Goal: Information Seeking & Learning: Learn about a topic

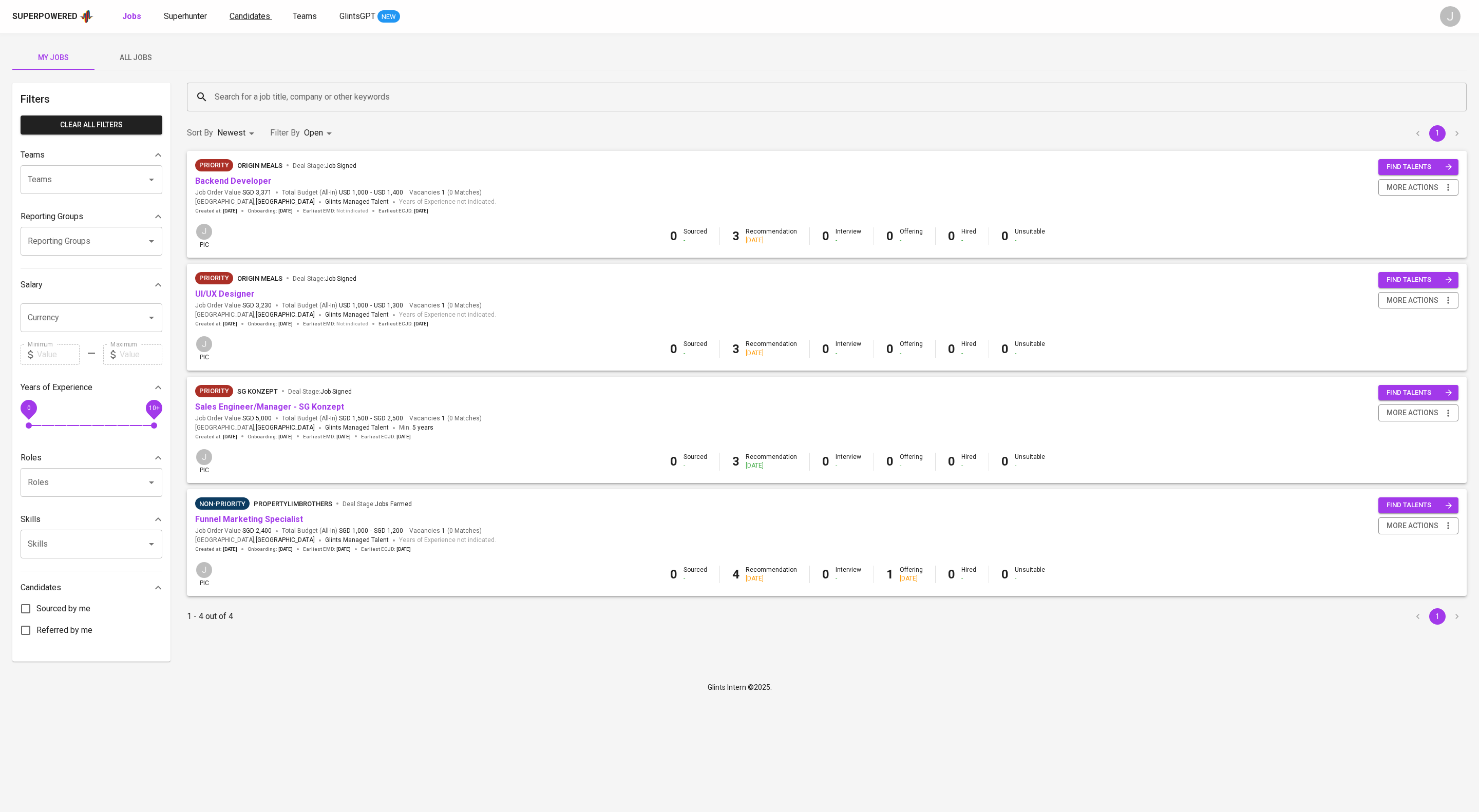
click at [299, 8] on div "Superpowered Jobs Superhunter Candidates Teams GlintsGPT NEW J" at bounding box center [740, 16] width 1479 height 33
click at [270, 12] on span "Candidates" at bounding box center [250, 16] width 40 height 10
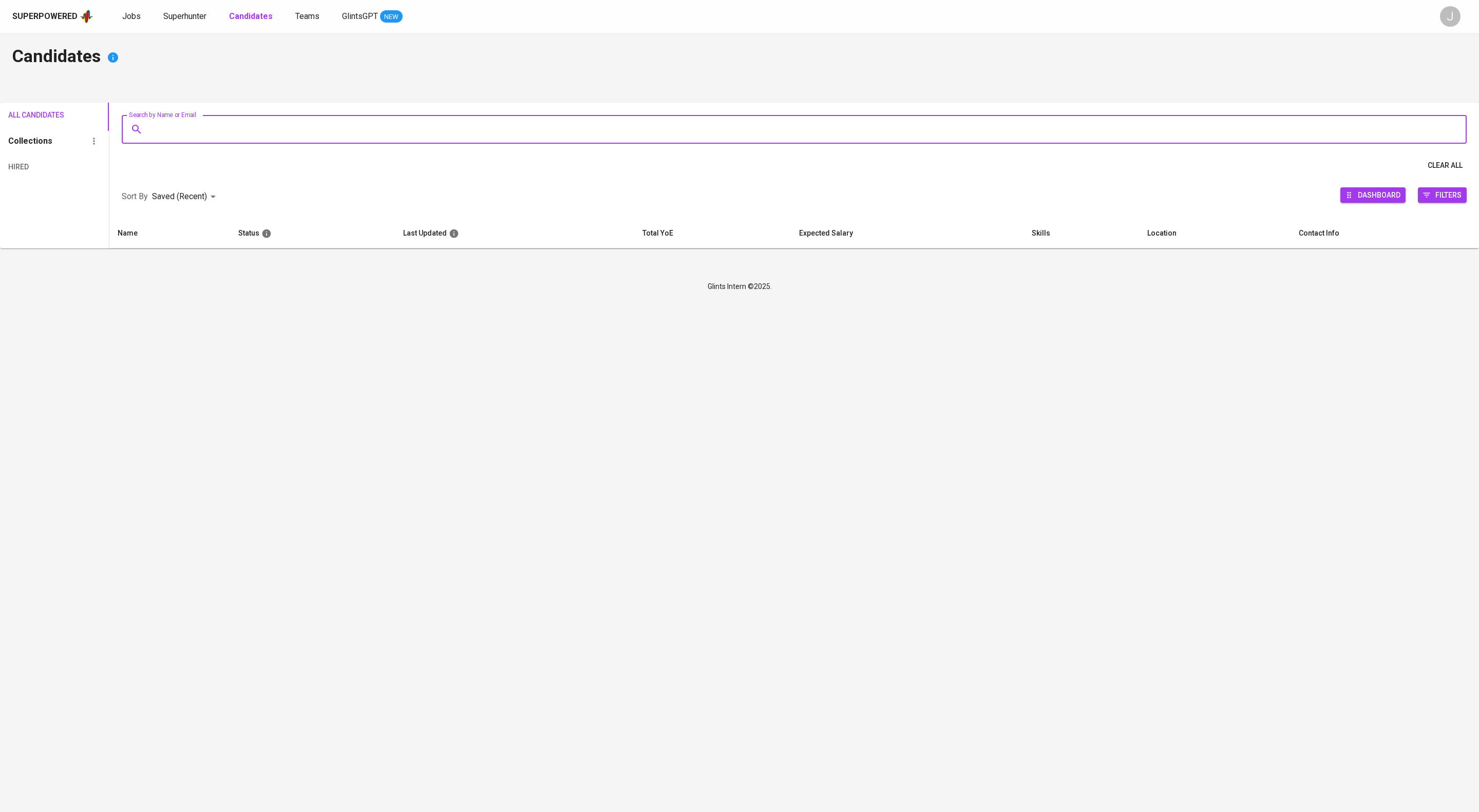
click at [321, 129] on input "Search by Name or Email" at bounding box center [796, 129] width 1300 height 19
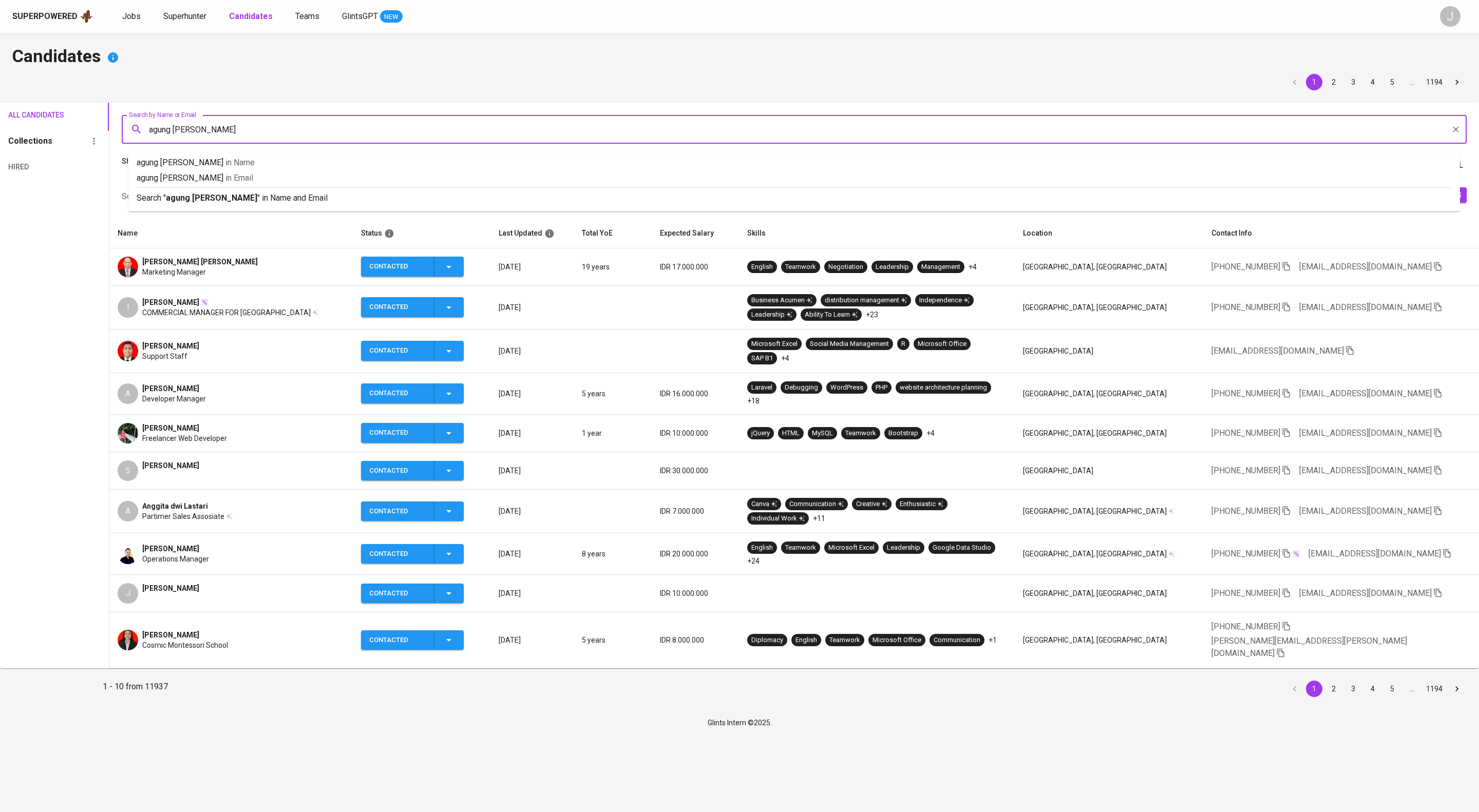
type input "agung [PERSON_NAME]"
drag, startPoint x: 396, startPoint y: 191, endPoint x: 401, endPoint y: 214, distance: 23.5
click at [401, 211] on ul "agung [PERSON_NAME] in Name agung [PERSON_NAME] in Email Search " [PERSON_NAME]…" at bounding box center [795, 182] width 1332 height 59
click at [401, 207] on li "Search " agung [PERSON_NAME] " in Name and Email" at bounding box center [795, 197] width 1332 height 20
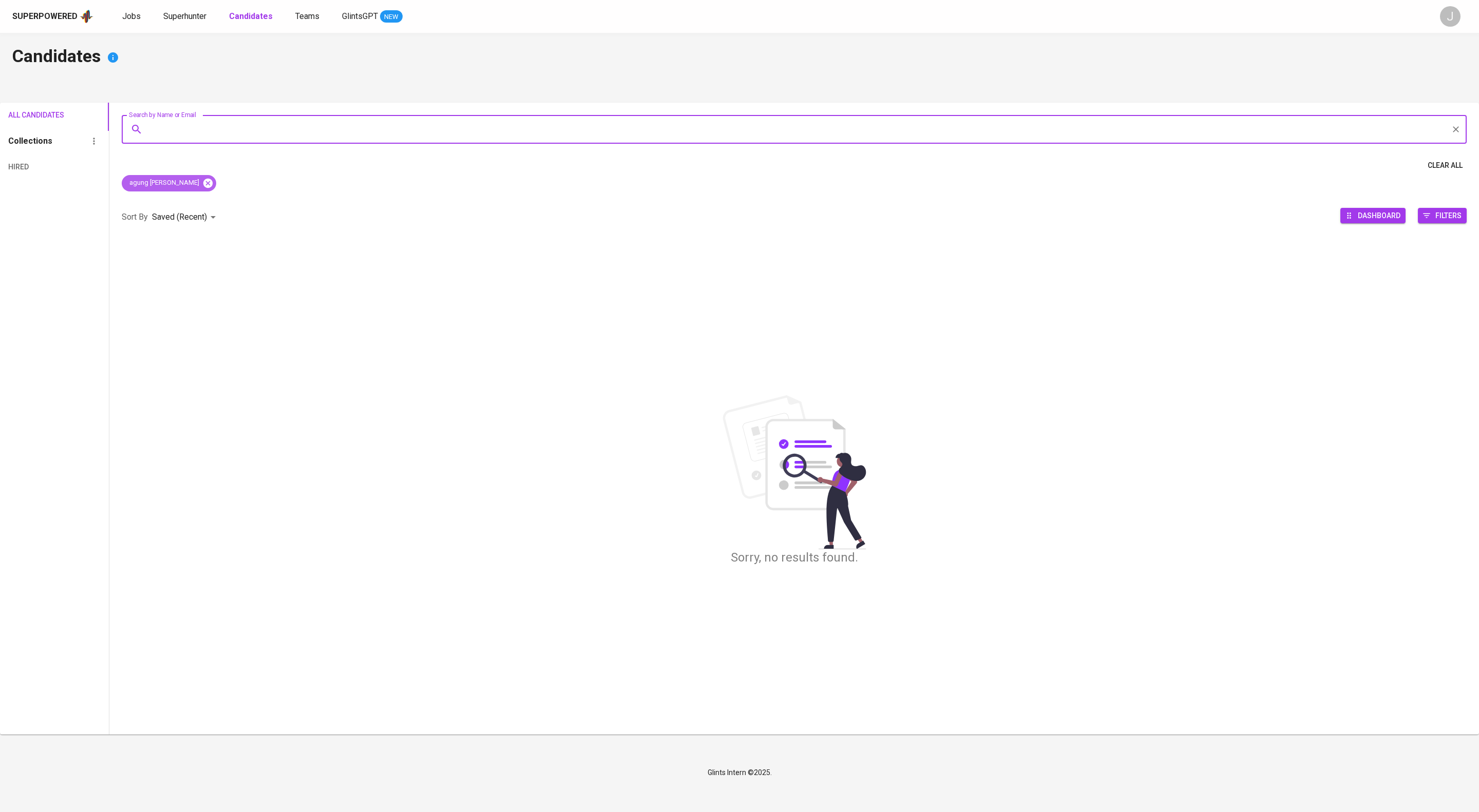
click at [213, 187] on icon at bounding box center [208, 182] width 9 height 9
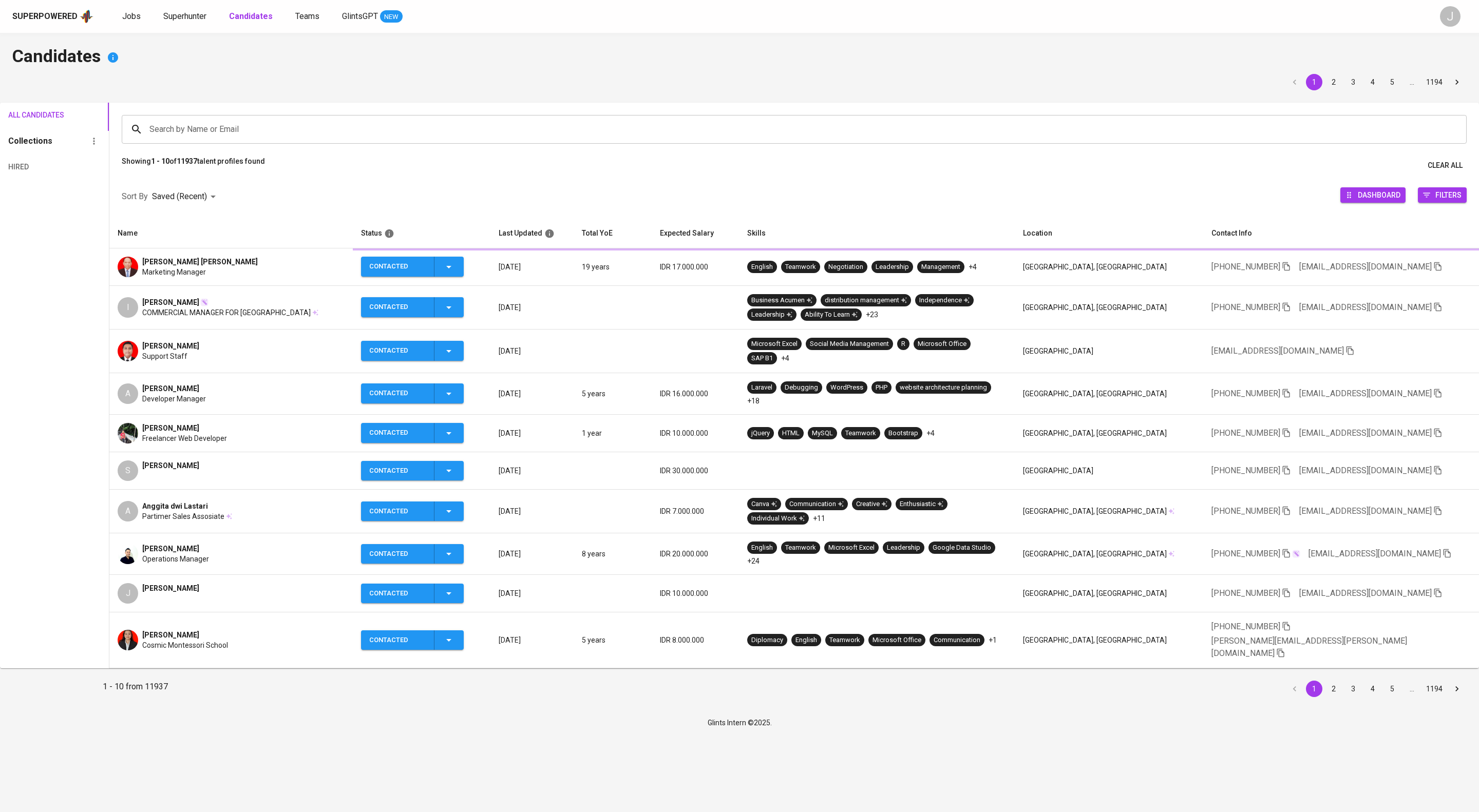
click at [234, 137] on input "Search by Name or Email" at bounding box center [796, 129] width 1300 height 19
type input "agung kurnia"
click at [230, 204] on p "Search " agung kurnia " in Name and Email" at bounding box center [794, 198] width 1315 height 12
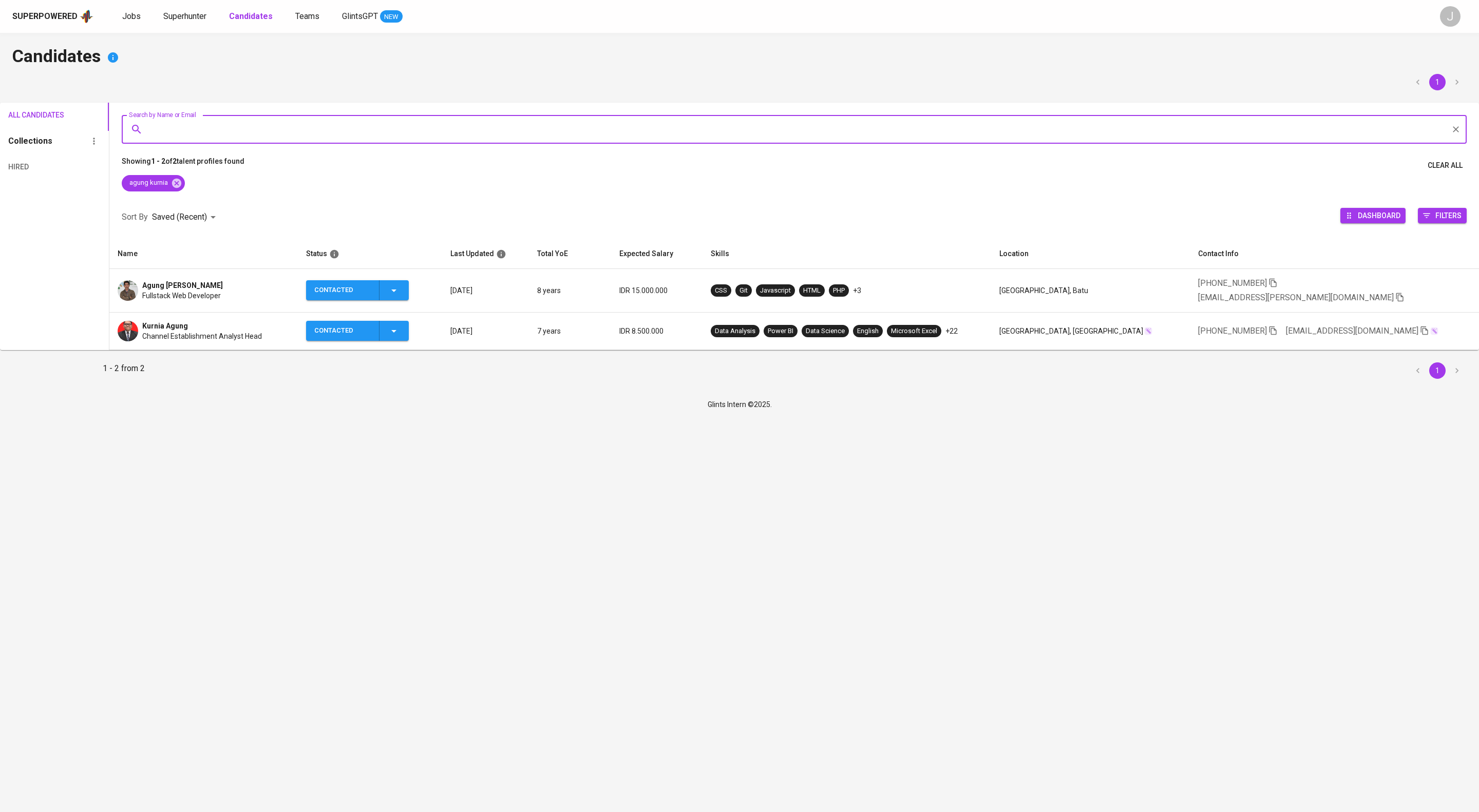
click at [223, 291] on div "Agung [PERSON_NAME]" at bounding box center [182, 285] width 81 height 10
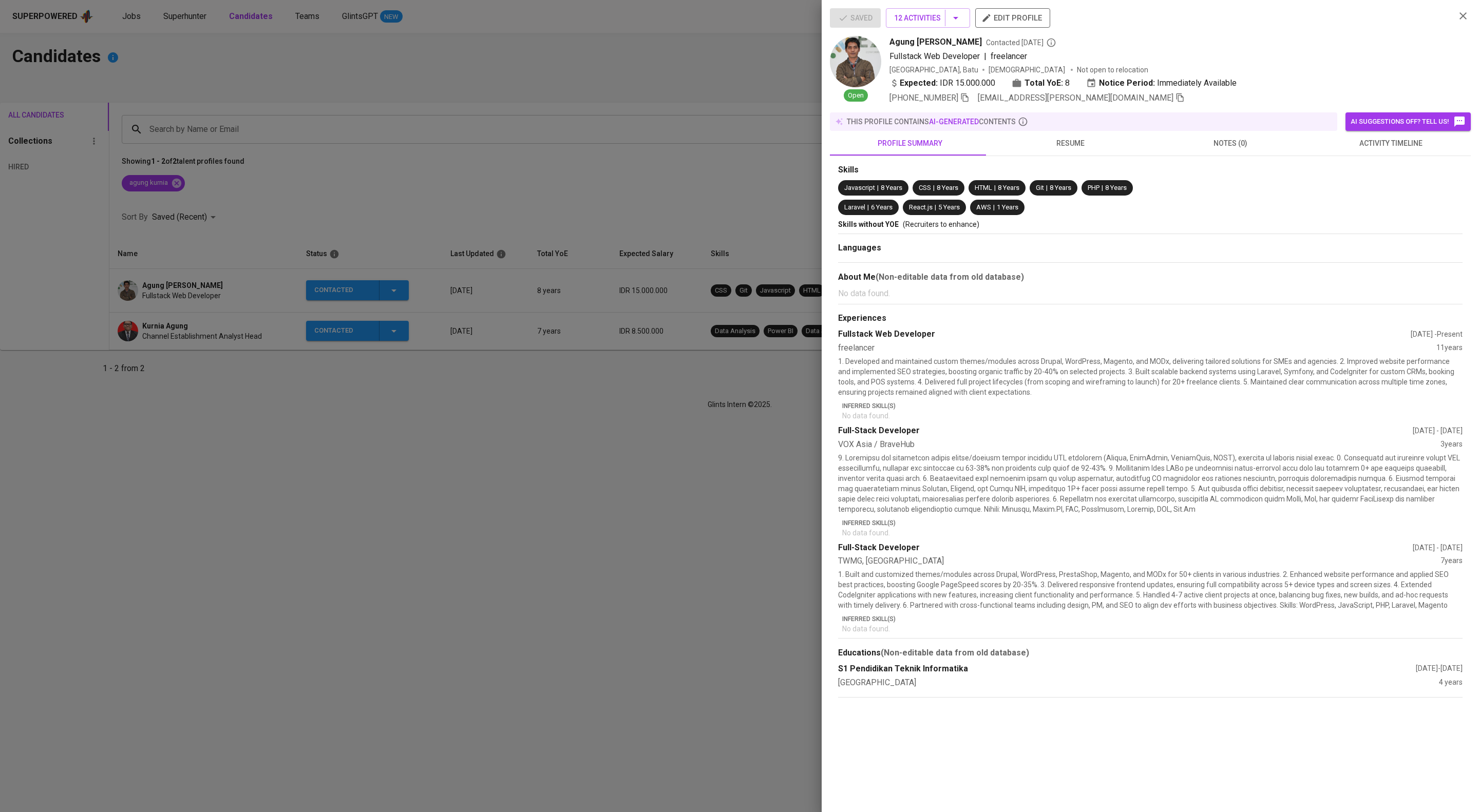
click at [1391, 177] on div "Skills Javascript | 8 Years CSS | 8 Years HTML | 8 Years Git | 8 Years PHP | 8 …" at bounding box center [1150, 427] width 641 height 541
click at [1394, 150] on span "activity timeline" at bounding box center [1391, 143] width 148 height 13
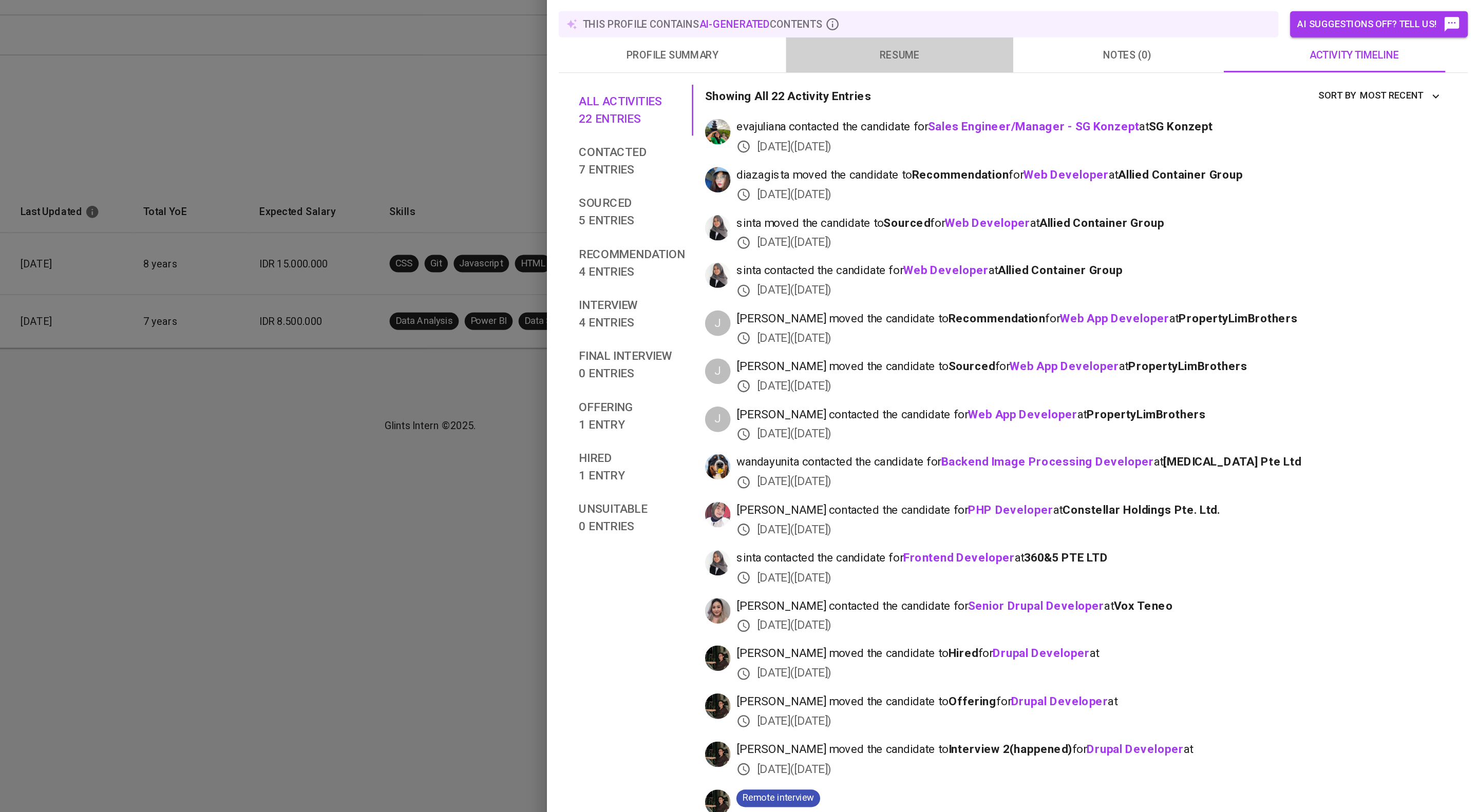
click at [1068, 150] on span "resume" at bounding box center [1070, 143] width 148 height 13
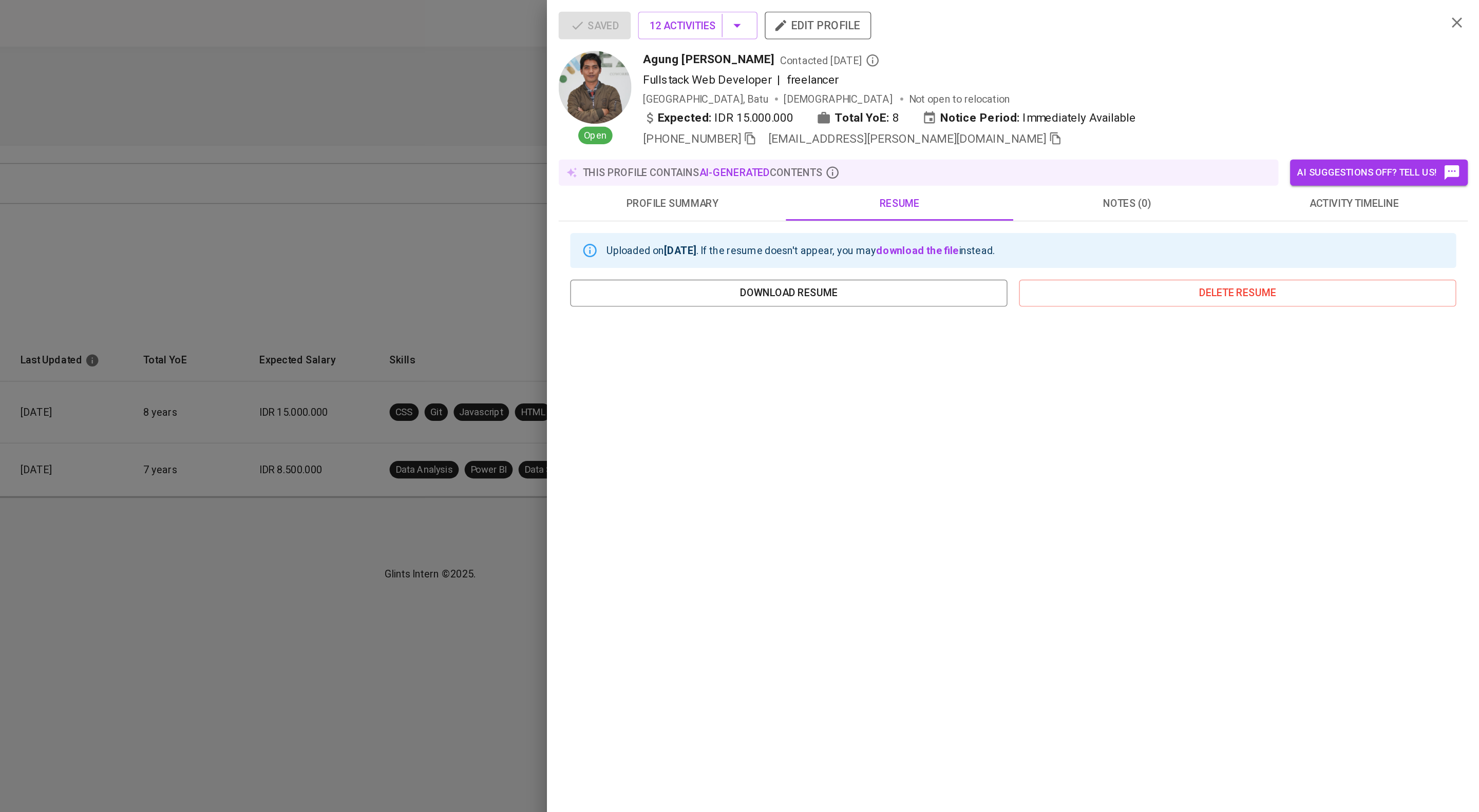
click at [727, 154] on div at bounding box center [740, 406] width 1479 height 812
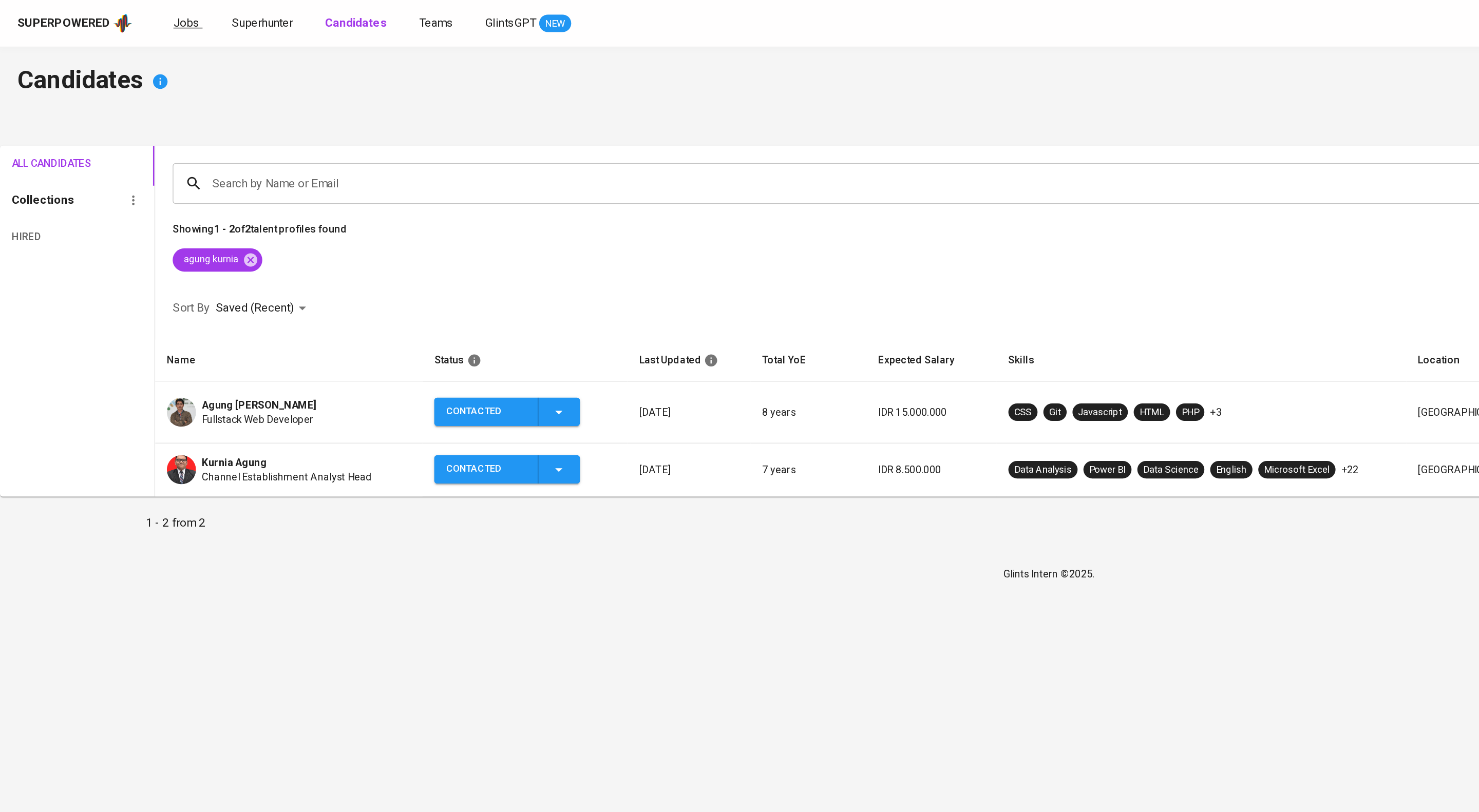
click at [141, 17] on span "Jobs" at bounding box center [131, 16] width 19 height 10
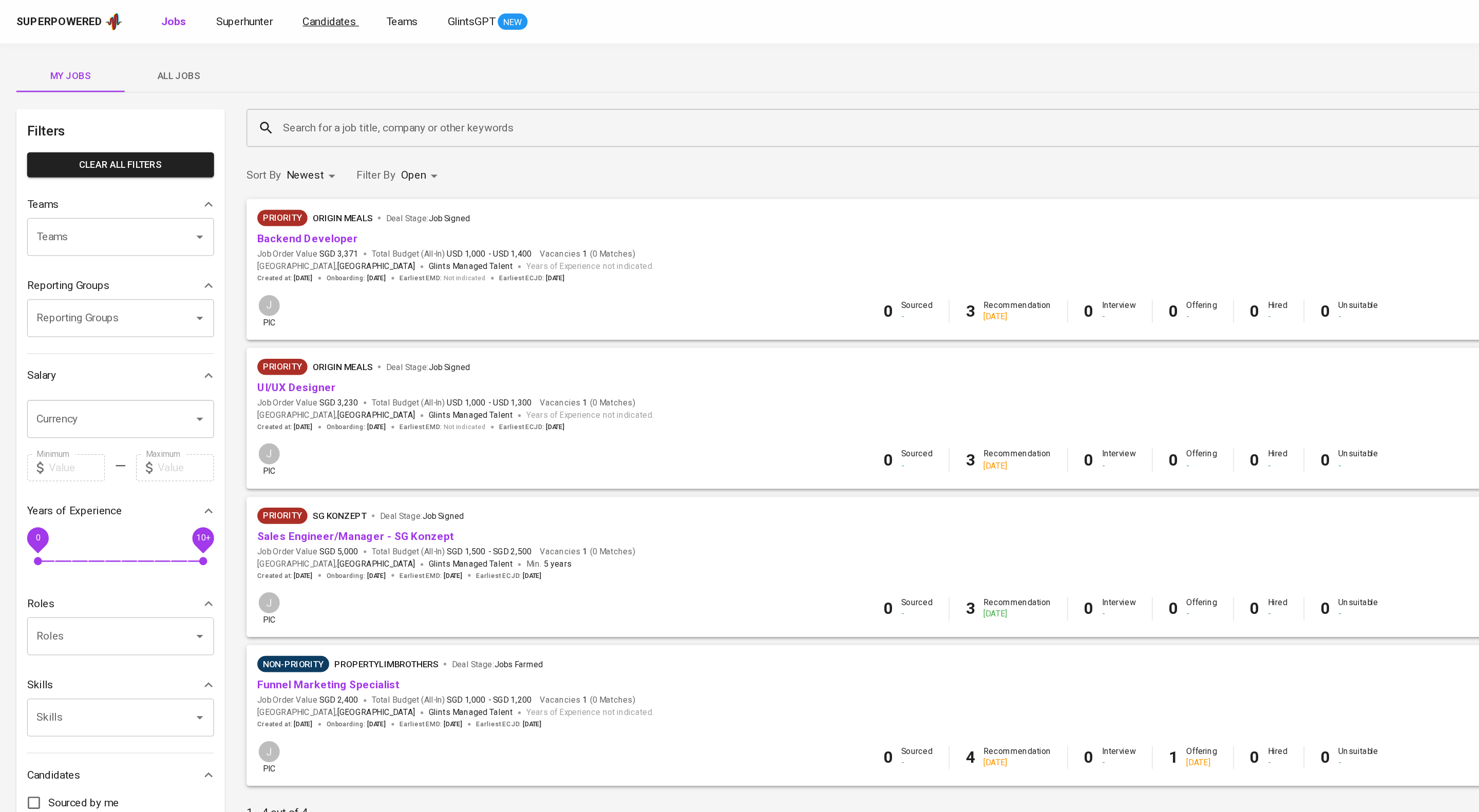
click at [270, 15] on span "Candidates" at bounding box center [250, 16] width 40 height 10
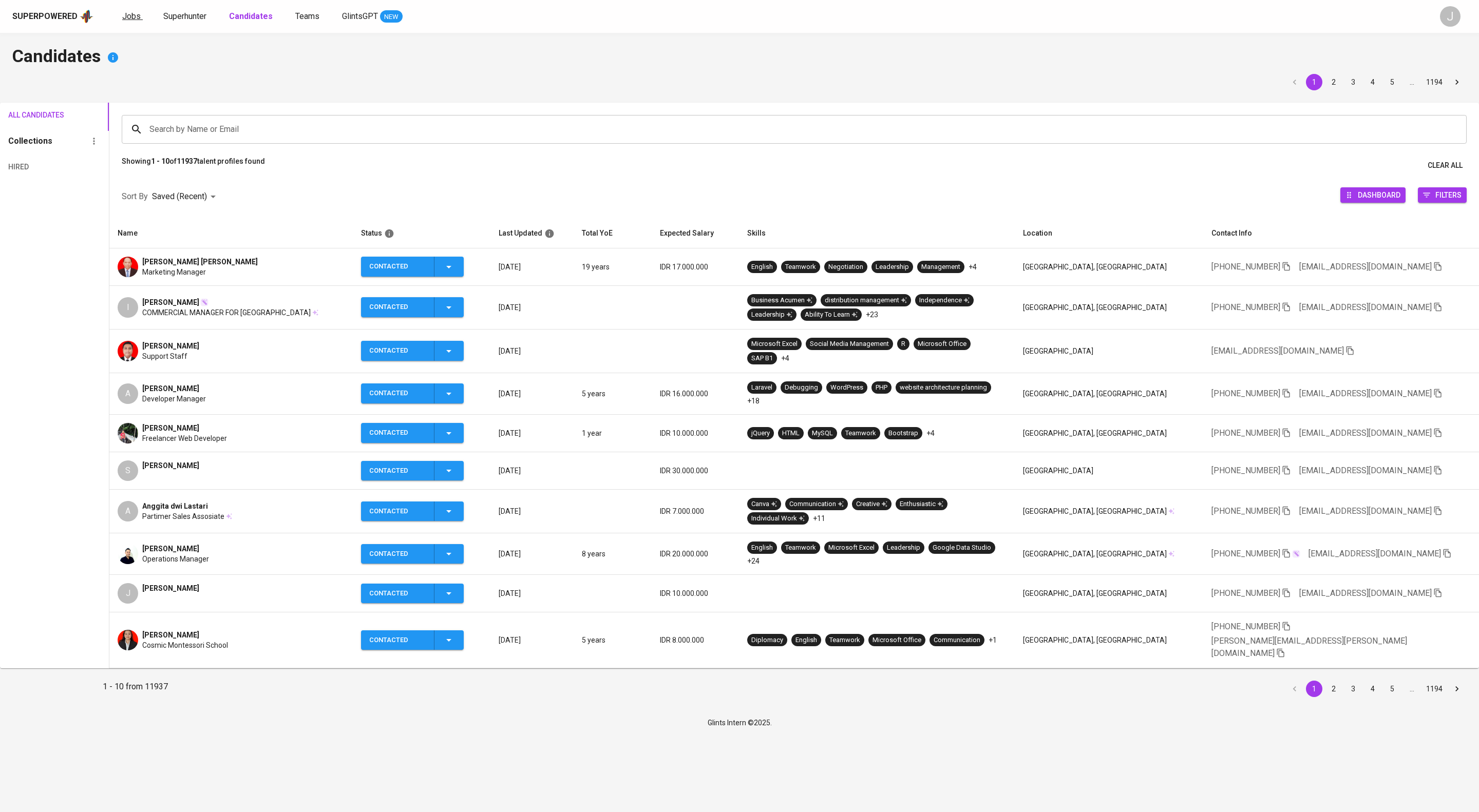
click at [143, 23] on link "Jobs" at bounding box center [133, 17] width 20 height 13
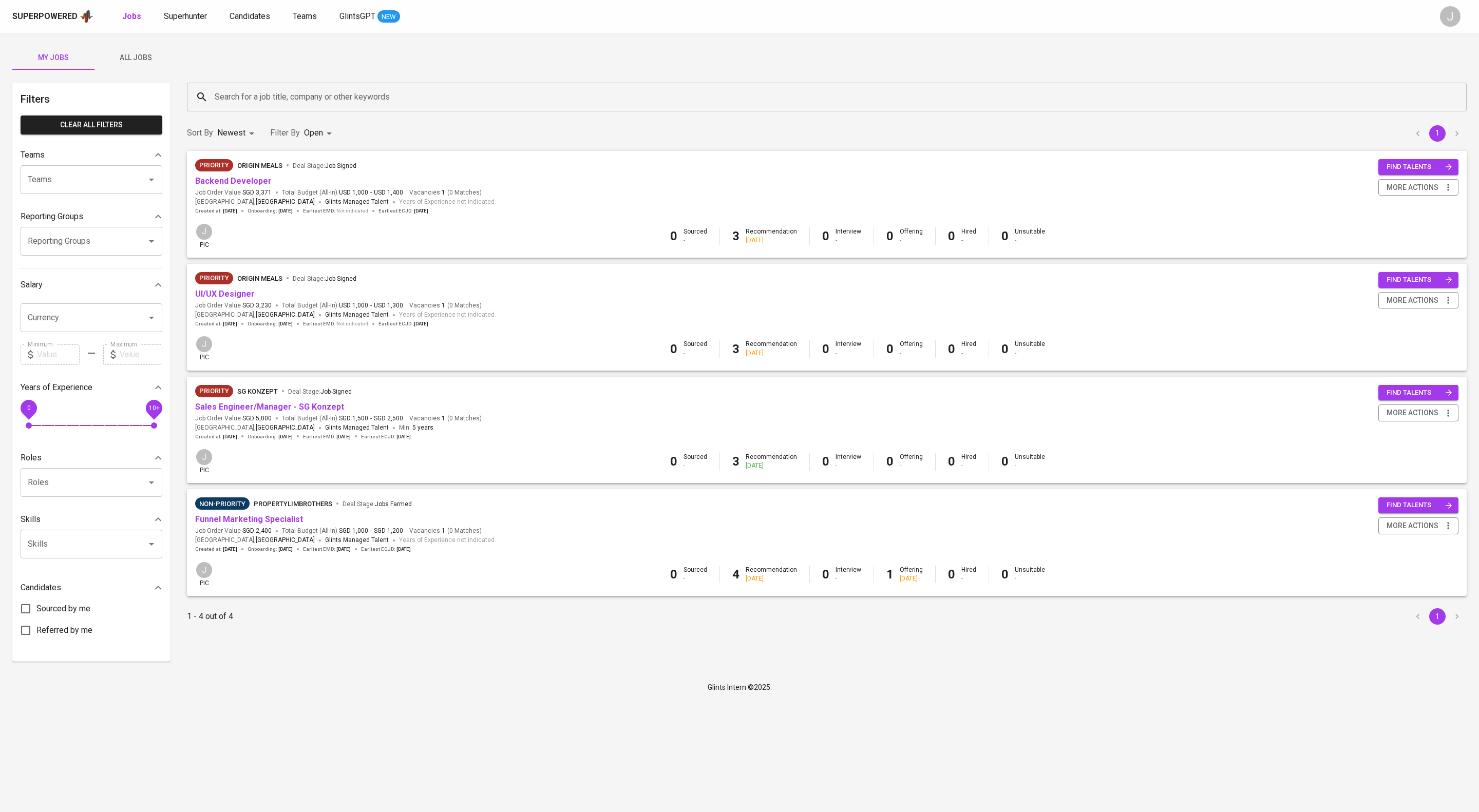
click at [345, 125] on div "Sort By Newest NEWEST Filter By Open OPEN 1" at bounding box center [827, 133] width 1292 height 31
click at [342, 133] on body "Superpowered Jobs Superhunter Candidates Teams GlintsGPT NEW J My Jobs All Jobs…" at bounding box center [740, 350] width 1479 height 701
click at [327, 301] on div "Closed" at bounding box center [327, 291] width 56 height 19
type input "OPEN,CLOSE"
checkbox input "true"
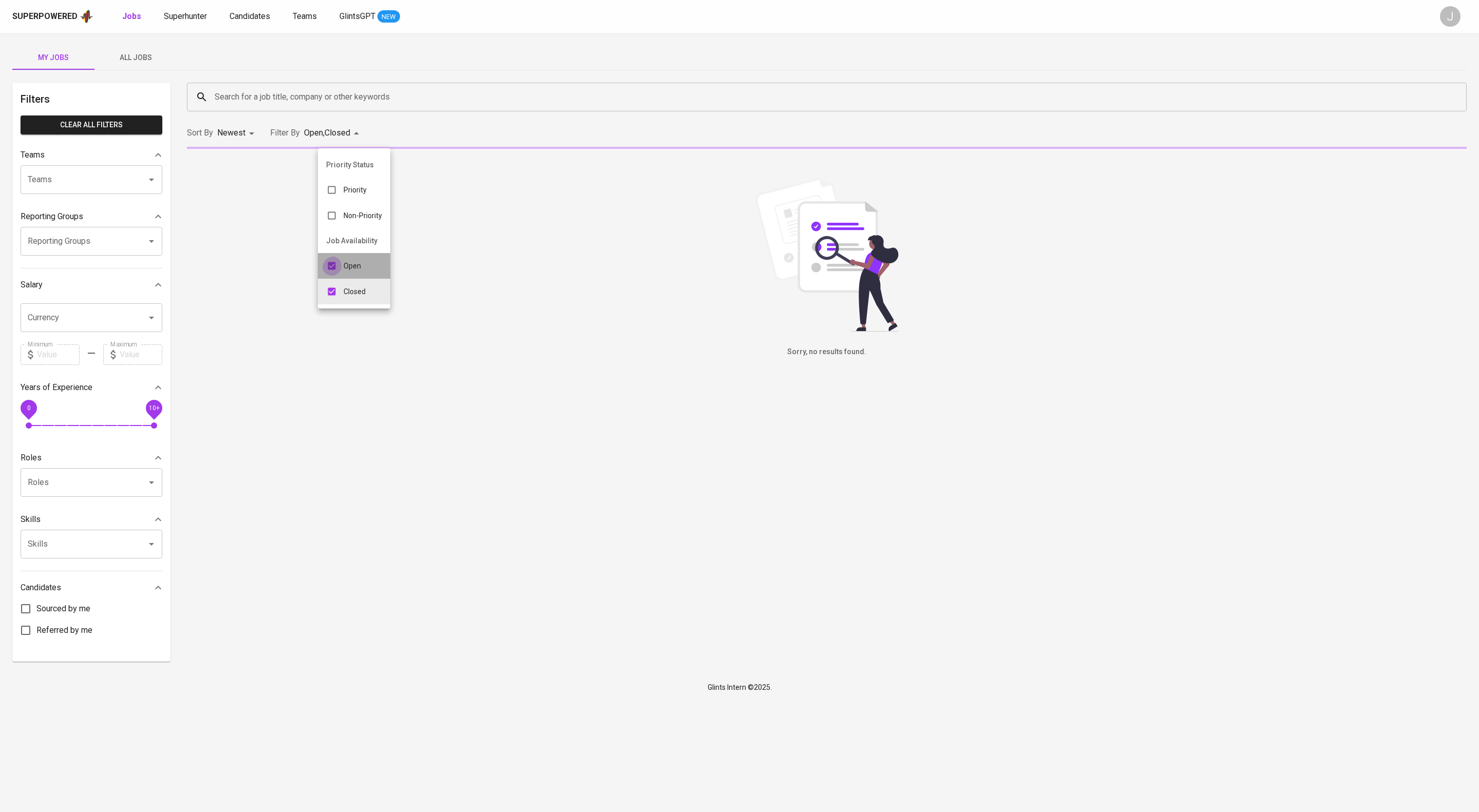
click at [329, 276] on input "checkbox" at bounding box center [332, 266] width 19 height 19
checkbox input "false"
type input "CLOSE"
click at [481, 136] on div at bounding box center [740, 406] width 1479 height 812
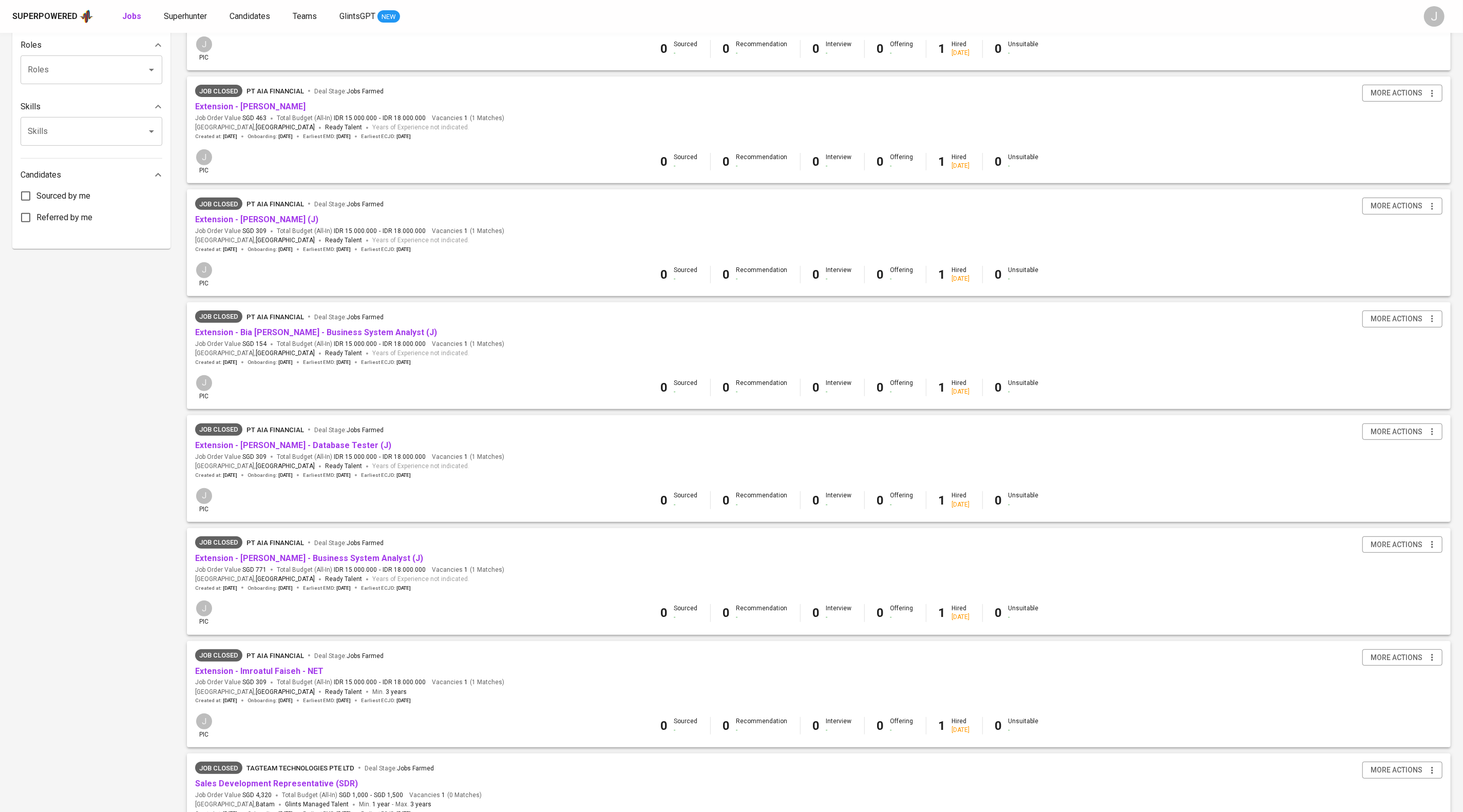
scroll to position [695, 0]
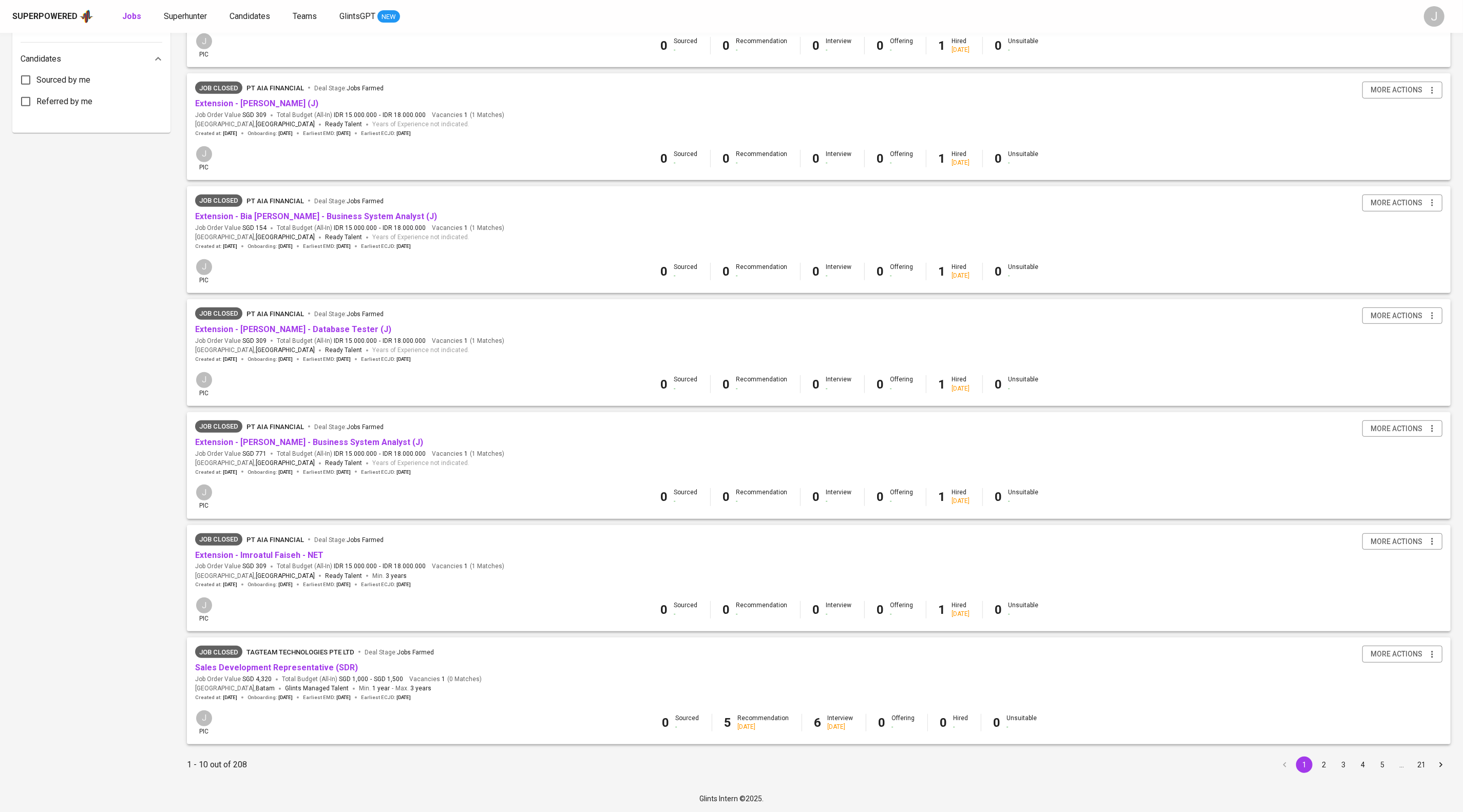
click at [1323, 767] on button "2" at bounding box center [1324, 765] width 17 height 17
click at [1344, 761] on button "3" at bounding box center [1343, 765] width 17 height 17
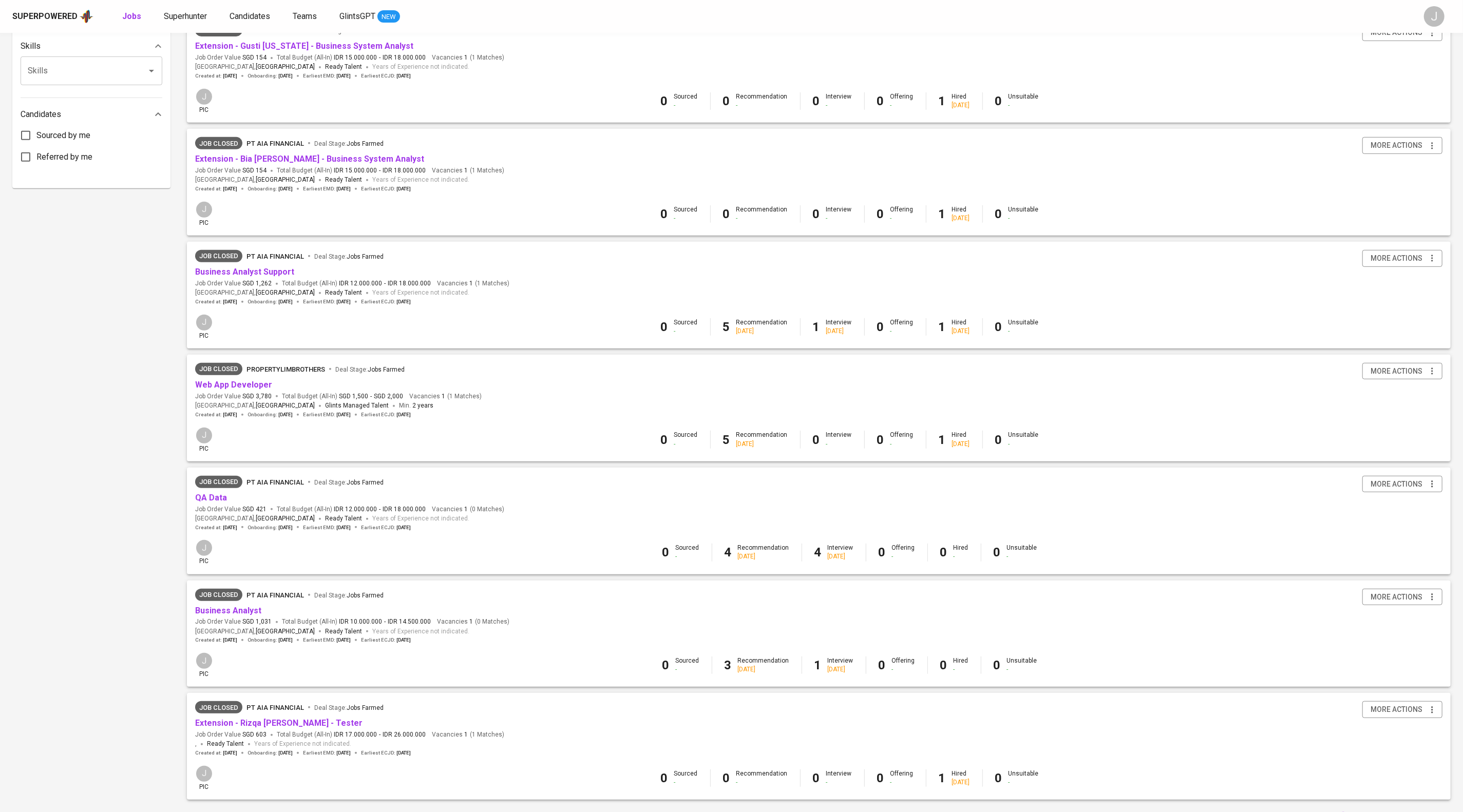
scroll to position [493, 0]
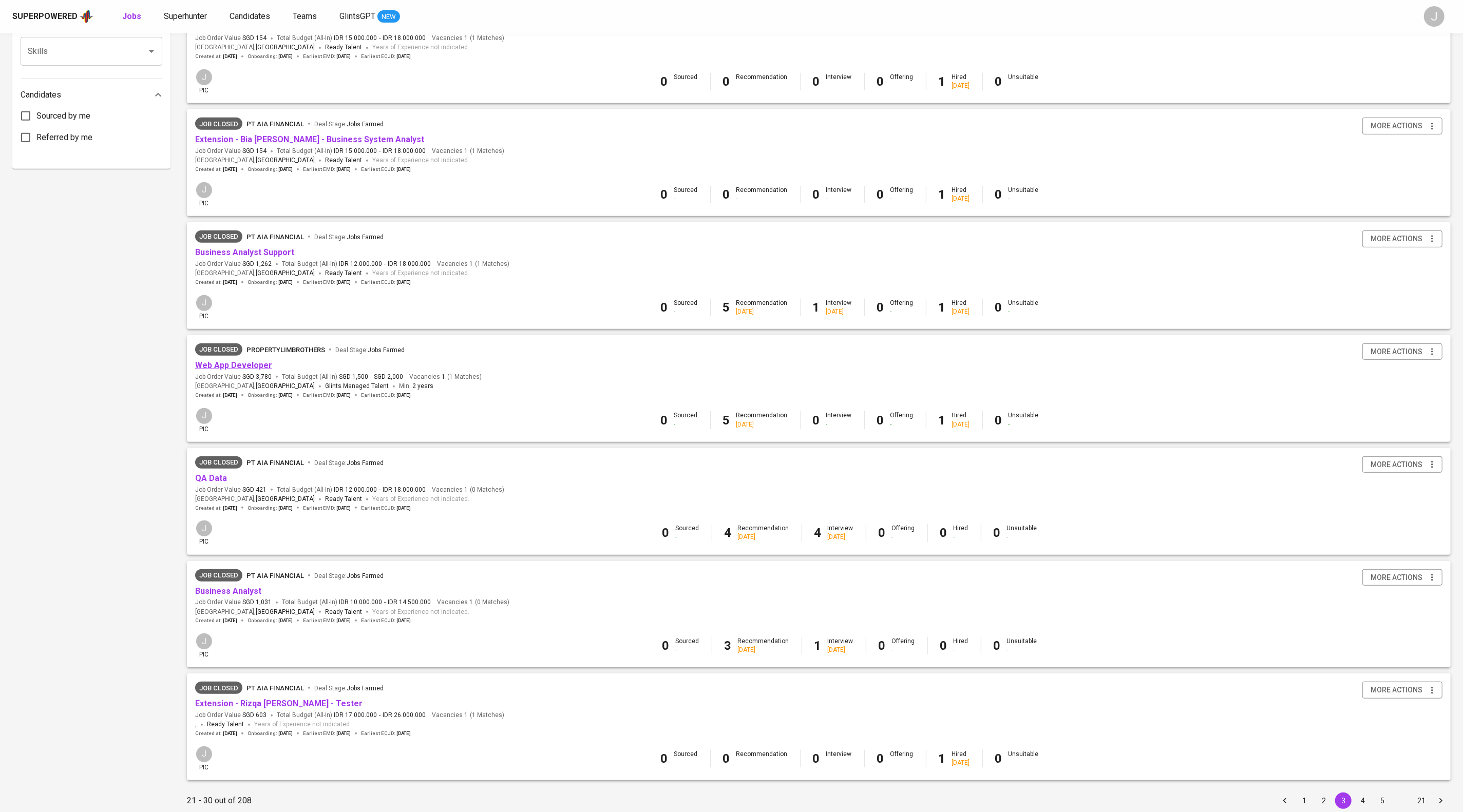
click at [236, 370] on link "Web App Developer" at bounding box center [234, 365] width 77 height 10
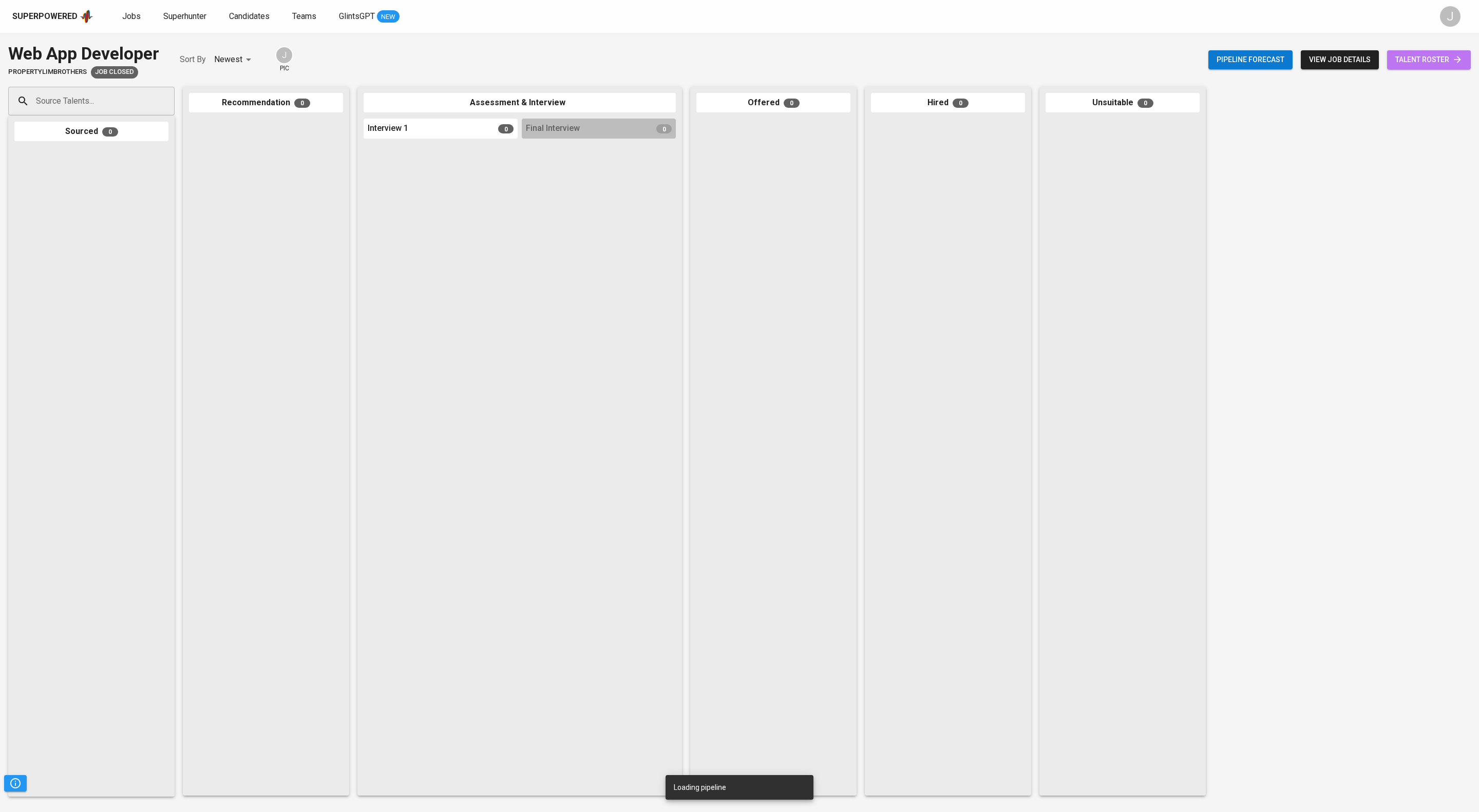
click at [1408, 66] on span "talent roster" at bounding box center [1428, 60] width 67 height 13
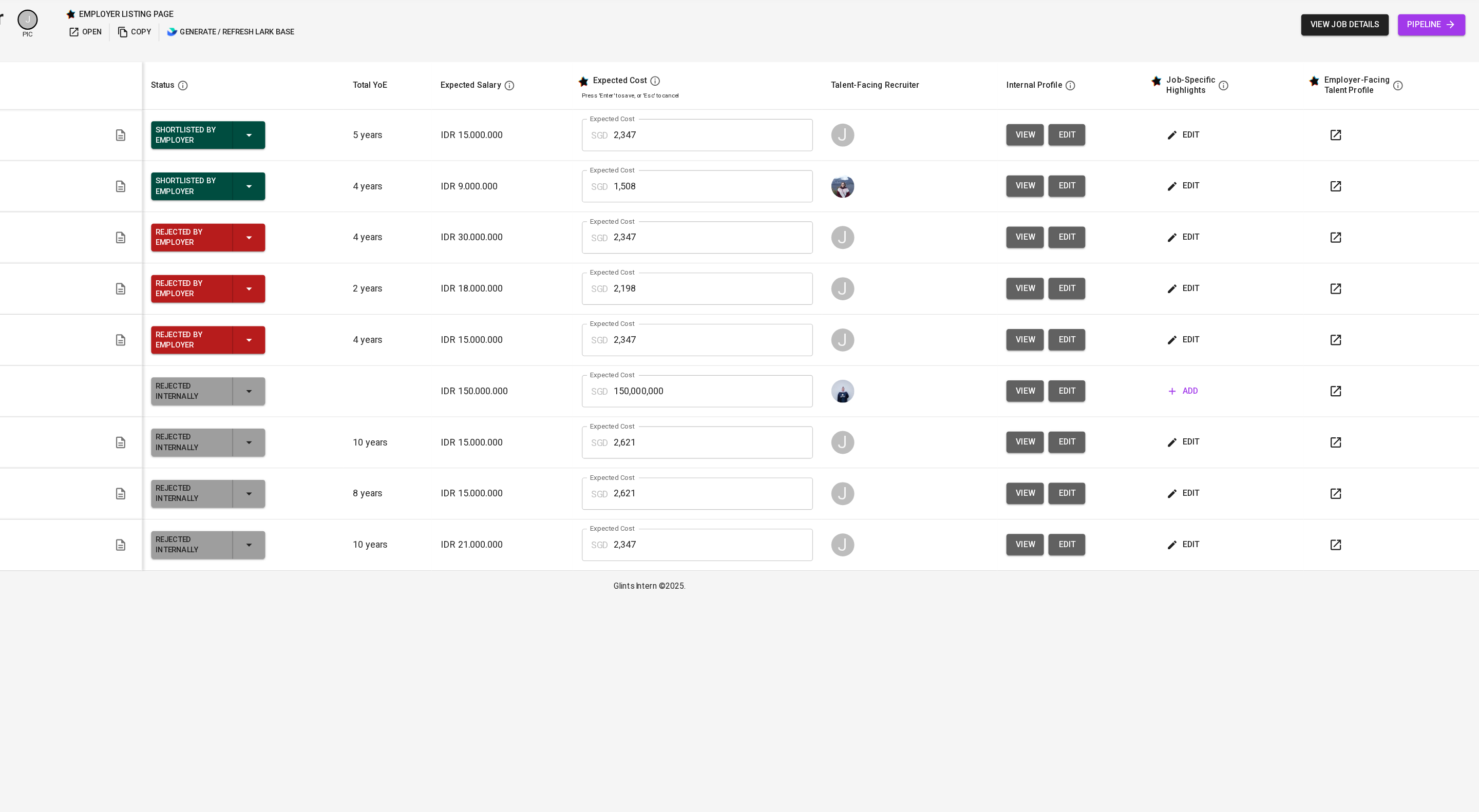
click at [1354, 482] on icon "button" at bounding box center [1351, 475] width 12 height 12
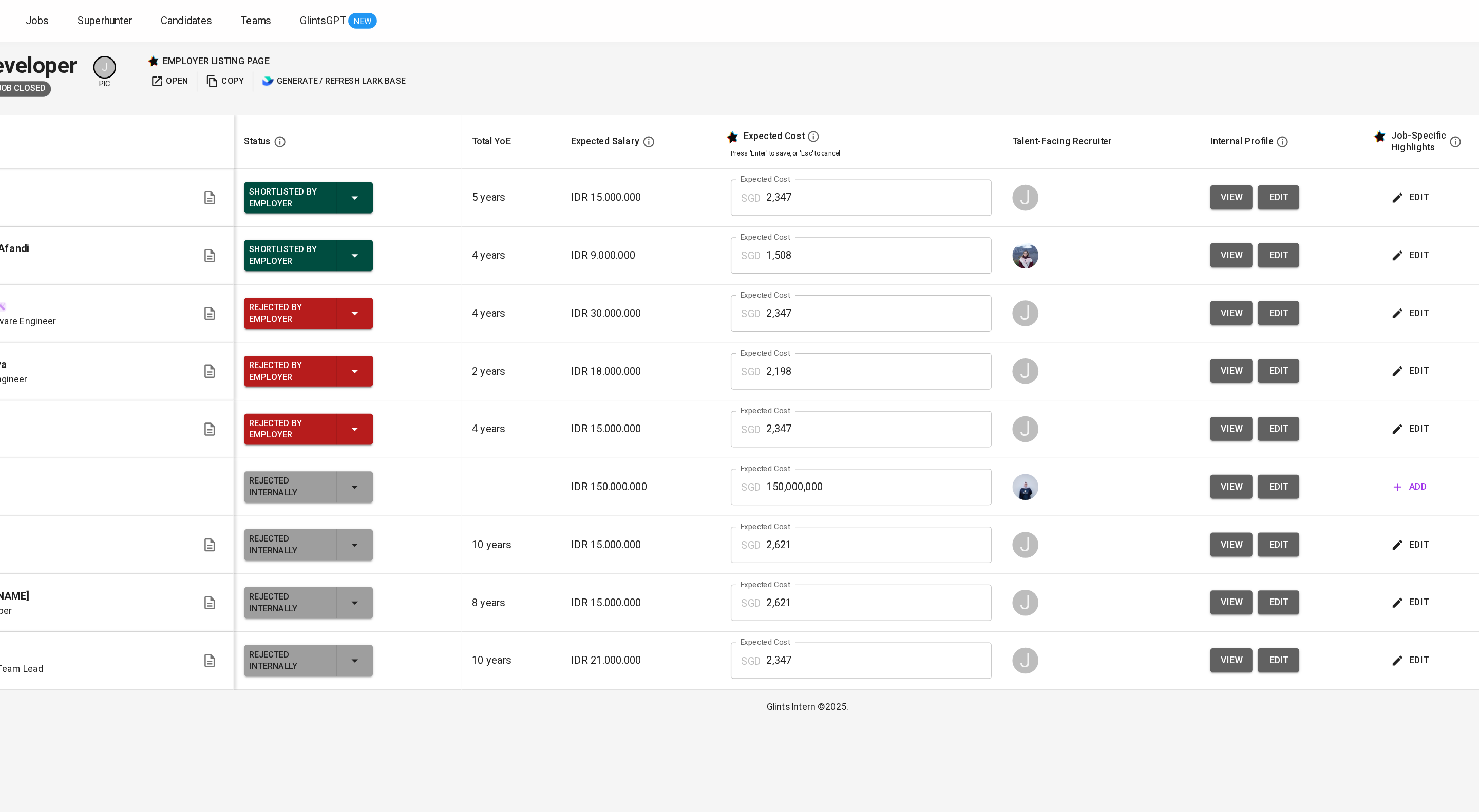
click at [1083, 345] on span "view" at bounding box center [1074, 338] width 17 height 13
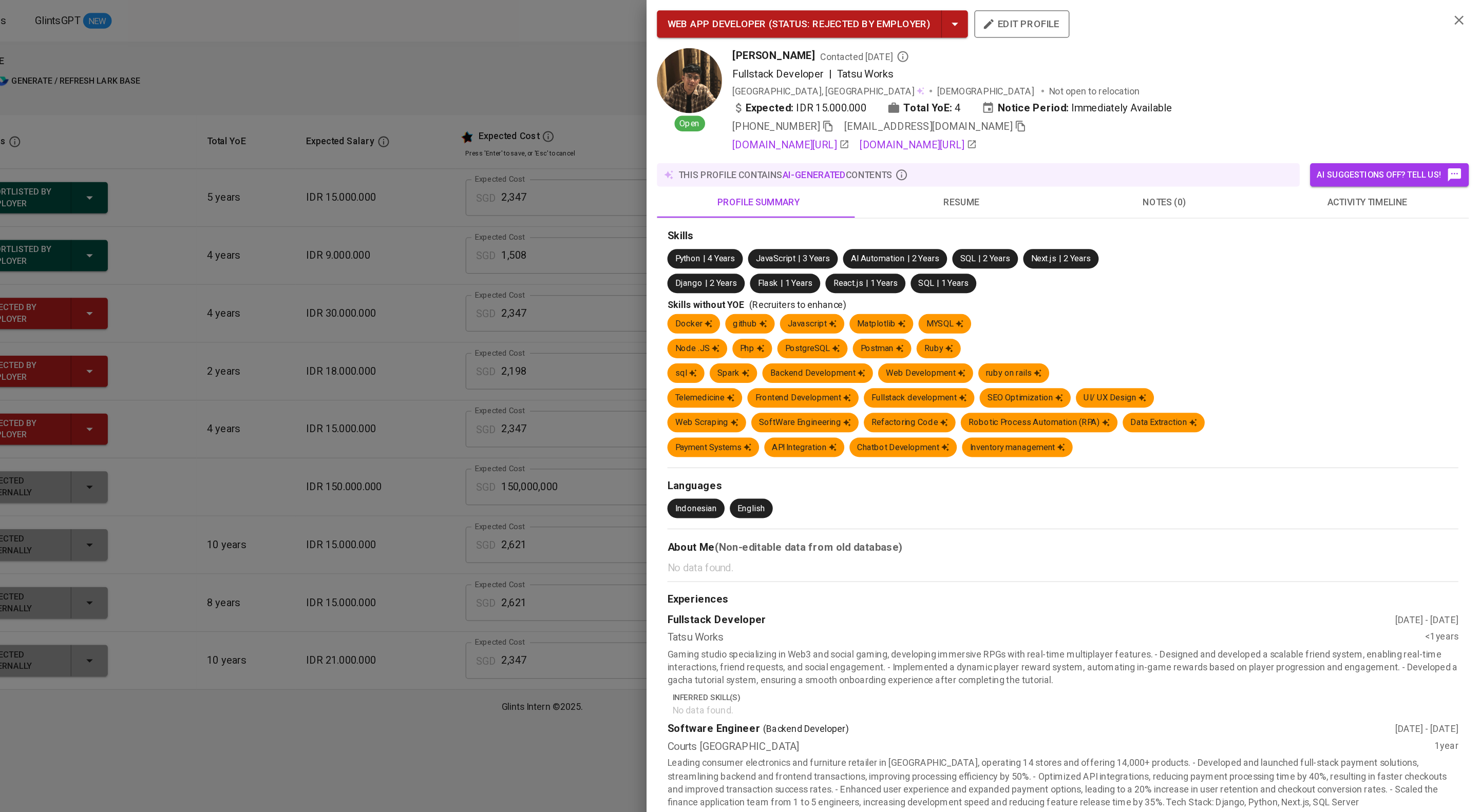
click at [1059, 166] on span "resume" at bounding box center [1070, 160] width 148 height 13
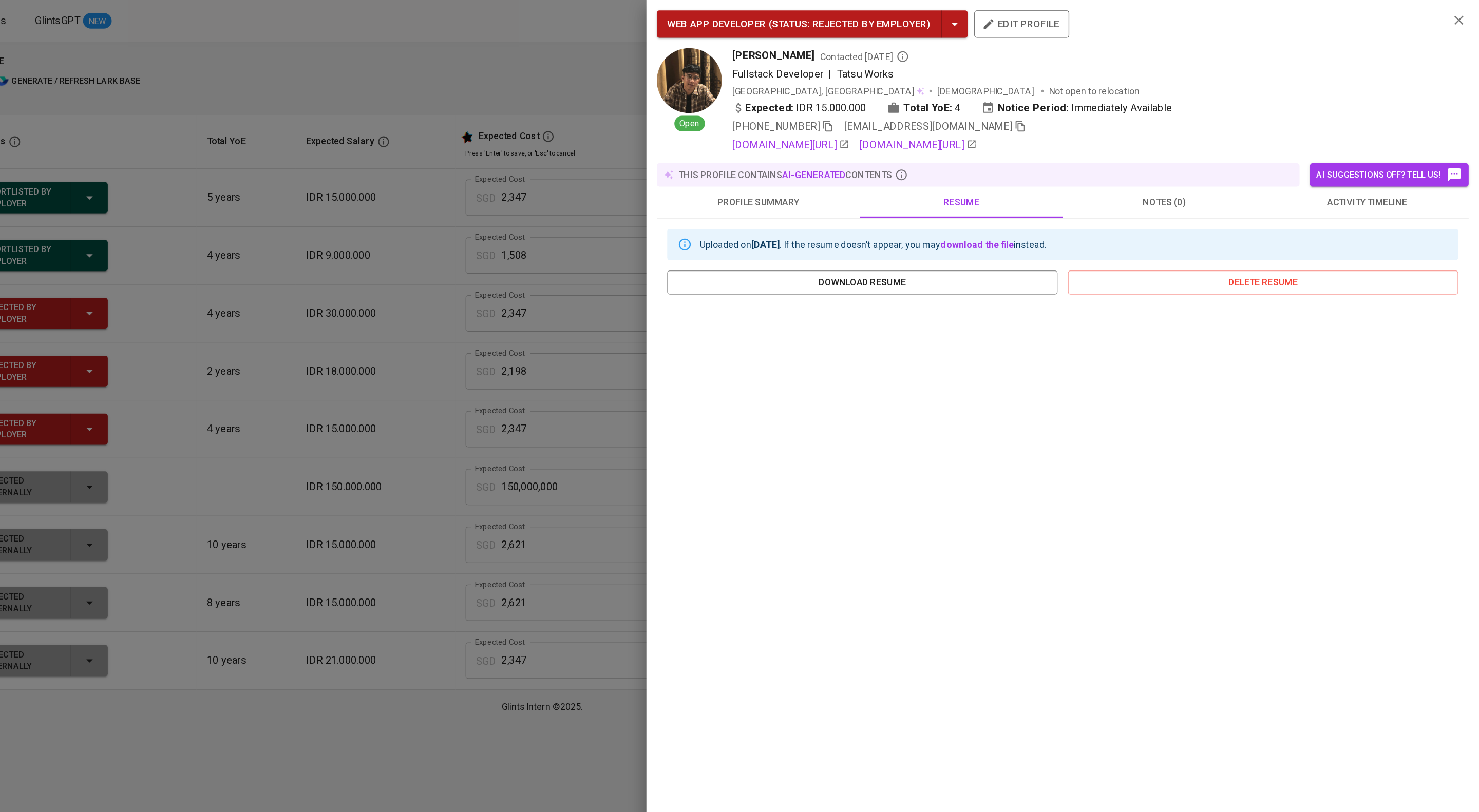
click at [682, 257] on div at bounding box center [740, 406] width 1479 height 812
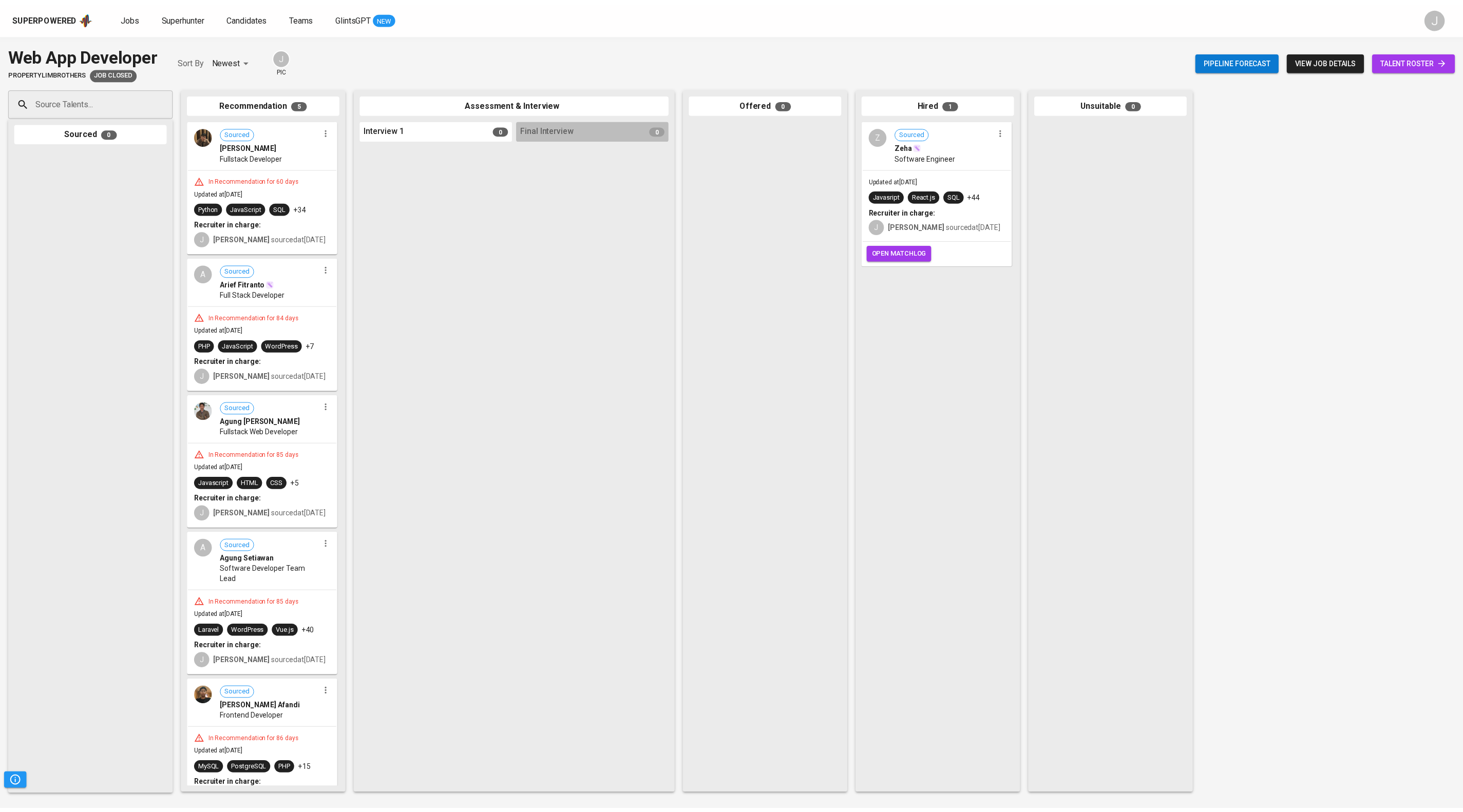
scroll to position [493, 0]
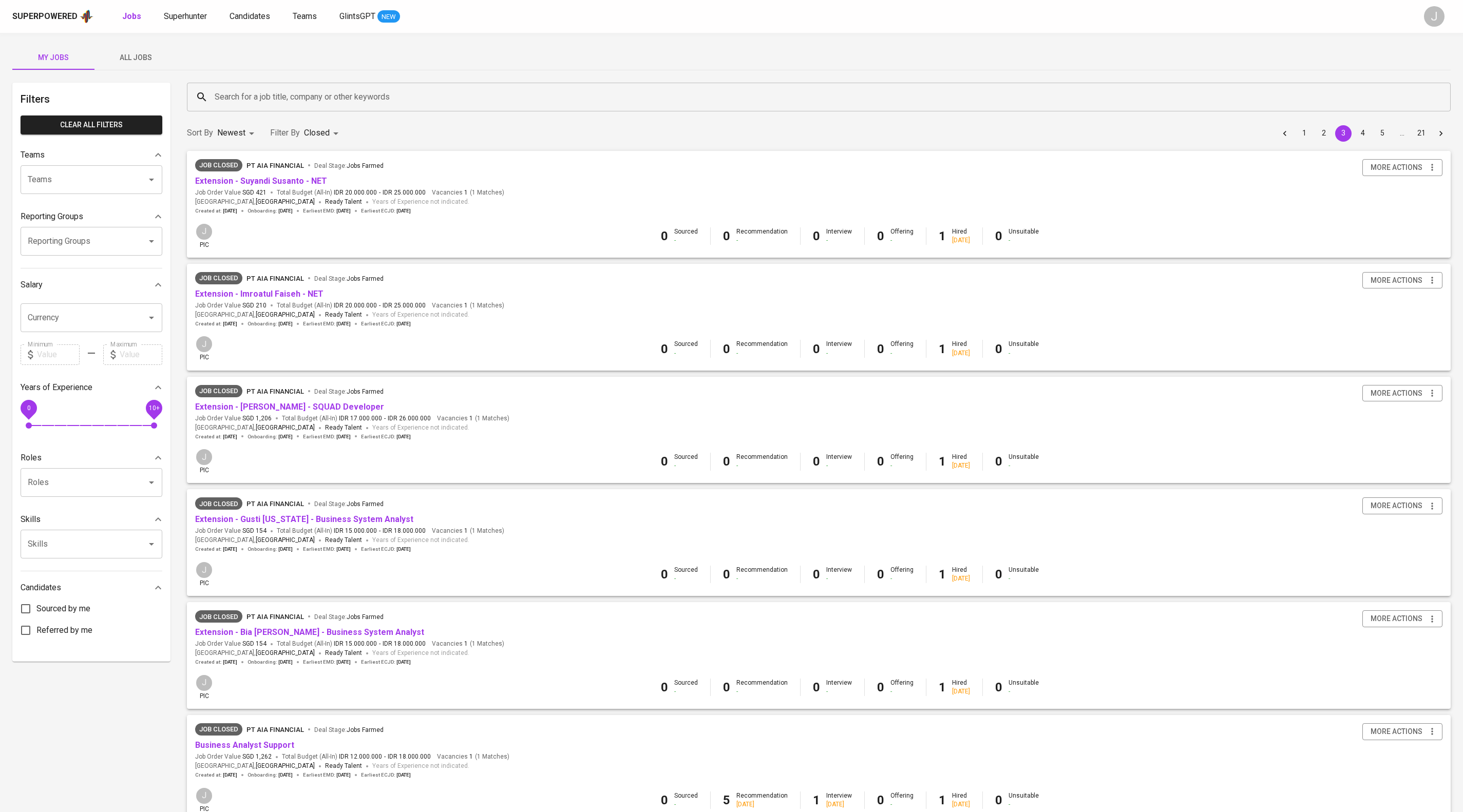
scroll to position [493, 0]
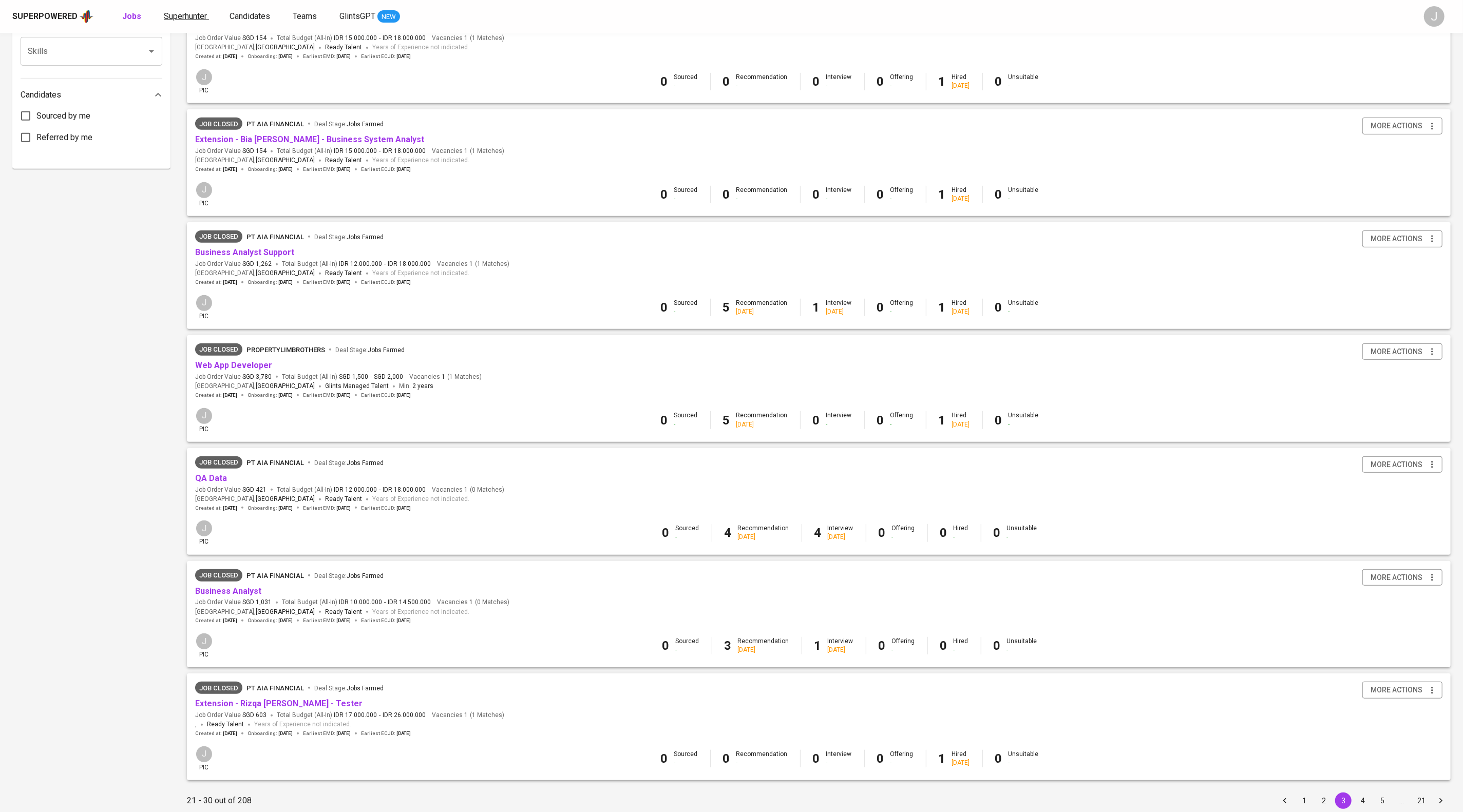
click at [207, 17] on span "Superhunter" at bounding box center [185, 16] width 43 height 10
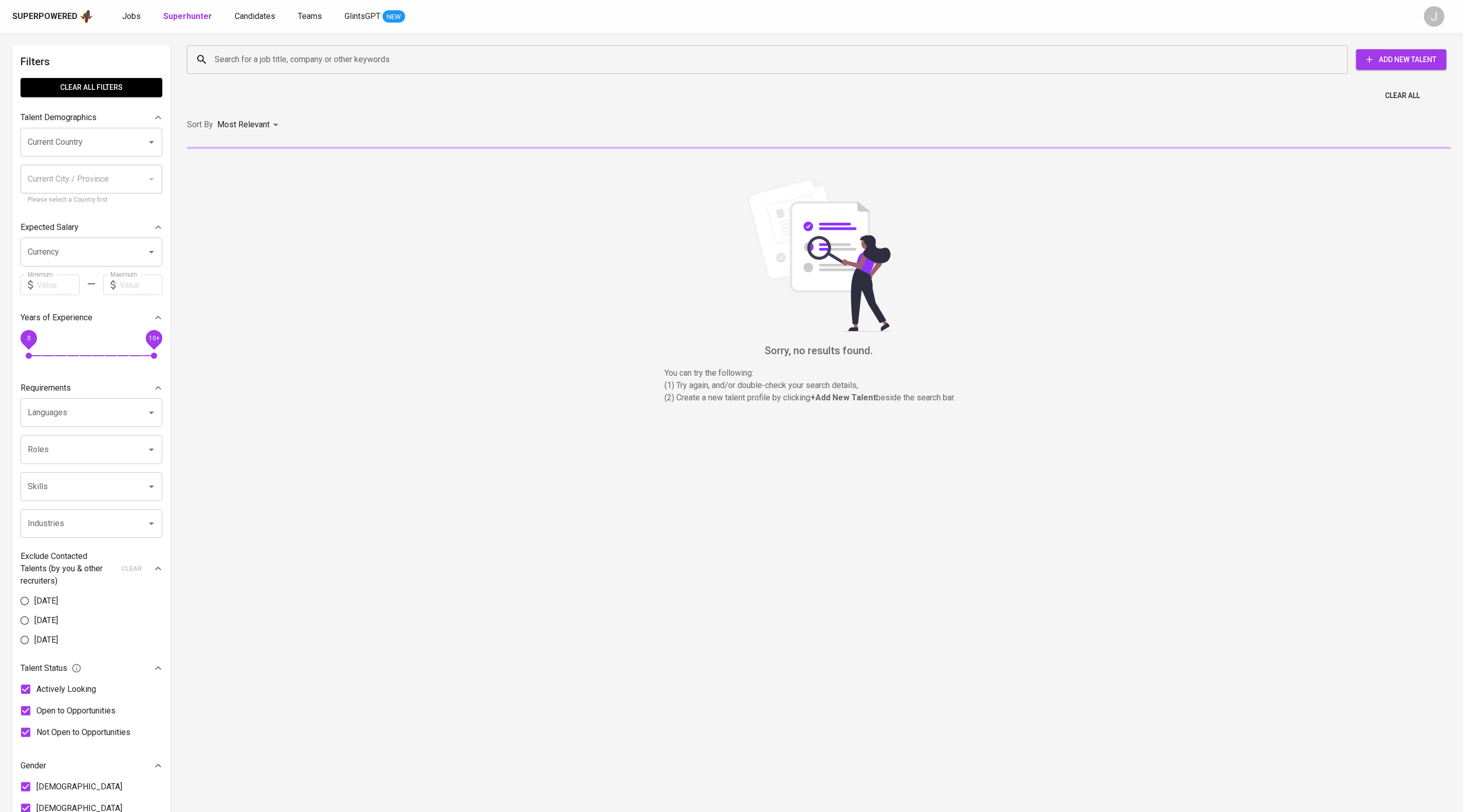
click at [411, 59] on input "Search for a job title, company or other keywords" at bounding box center [770, 60] width 1116 height 19
paste input "sutisnautamasjida@gmail.com"
type input "sutisnautamasjida@gmail.com"
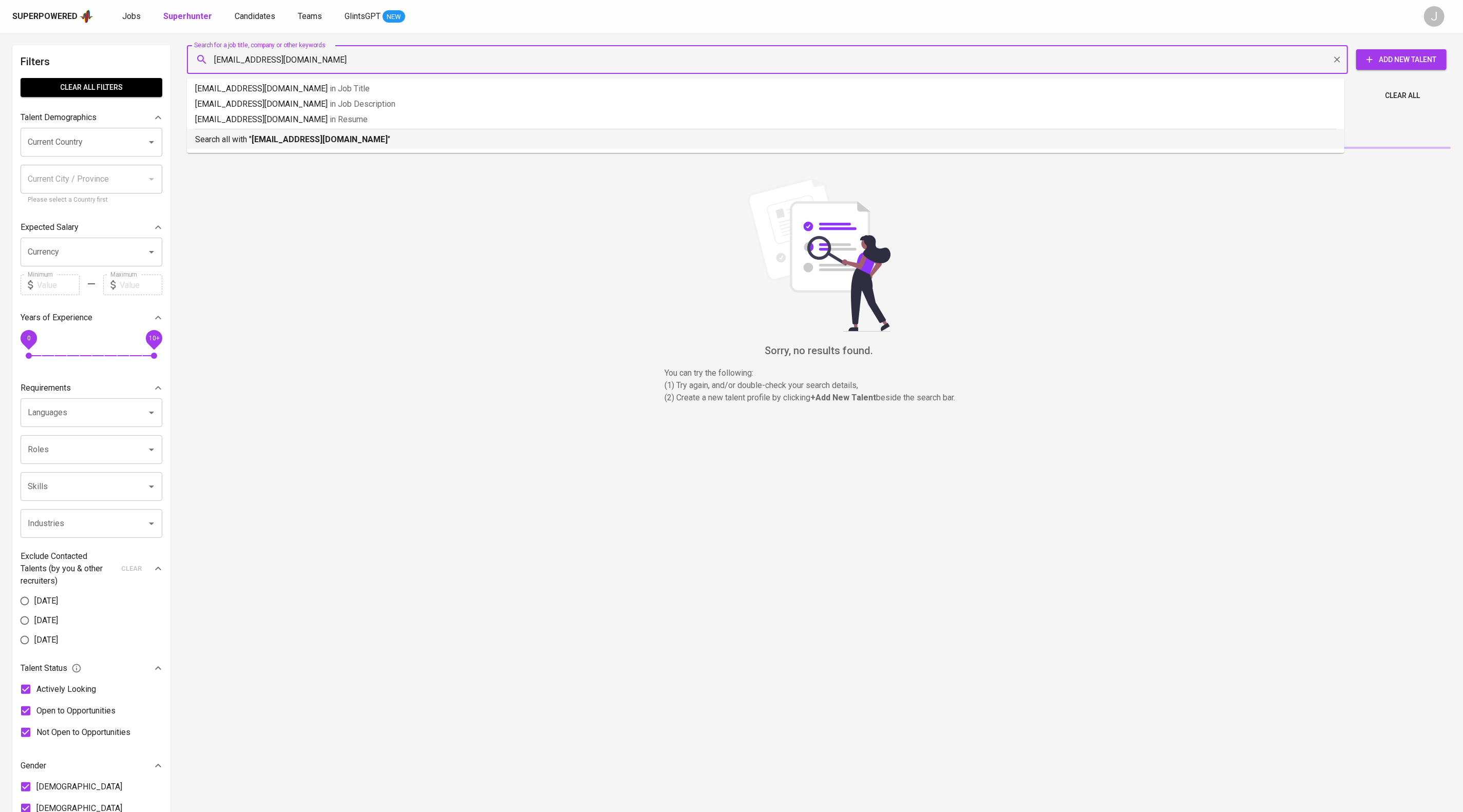
click at [447, 146] on p "Search all with " sutisnautamasjida@gmail.com "" at bounding box center [766, 139] width 1141 height 12
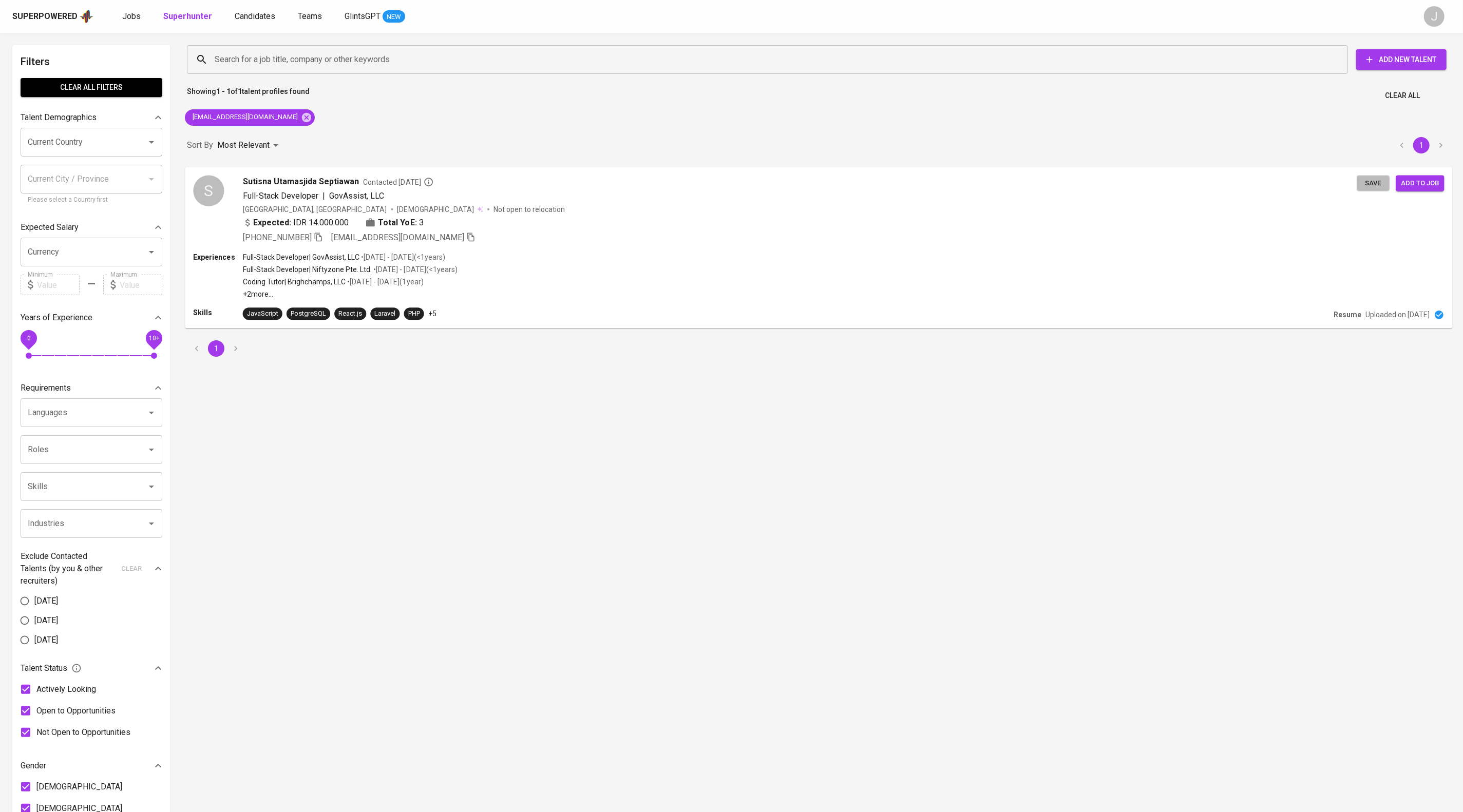
click at [1371, 189] on span "Save" at bounding box center [1373, 183] width 22 height 12
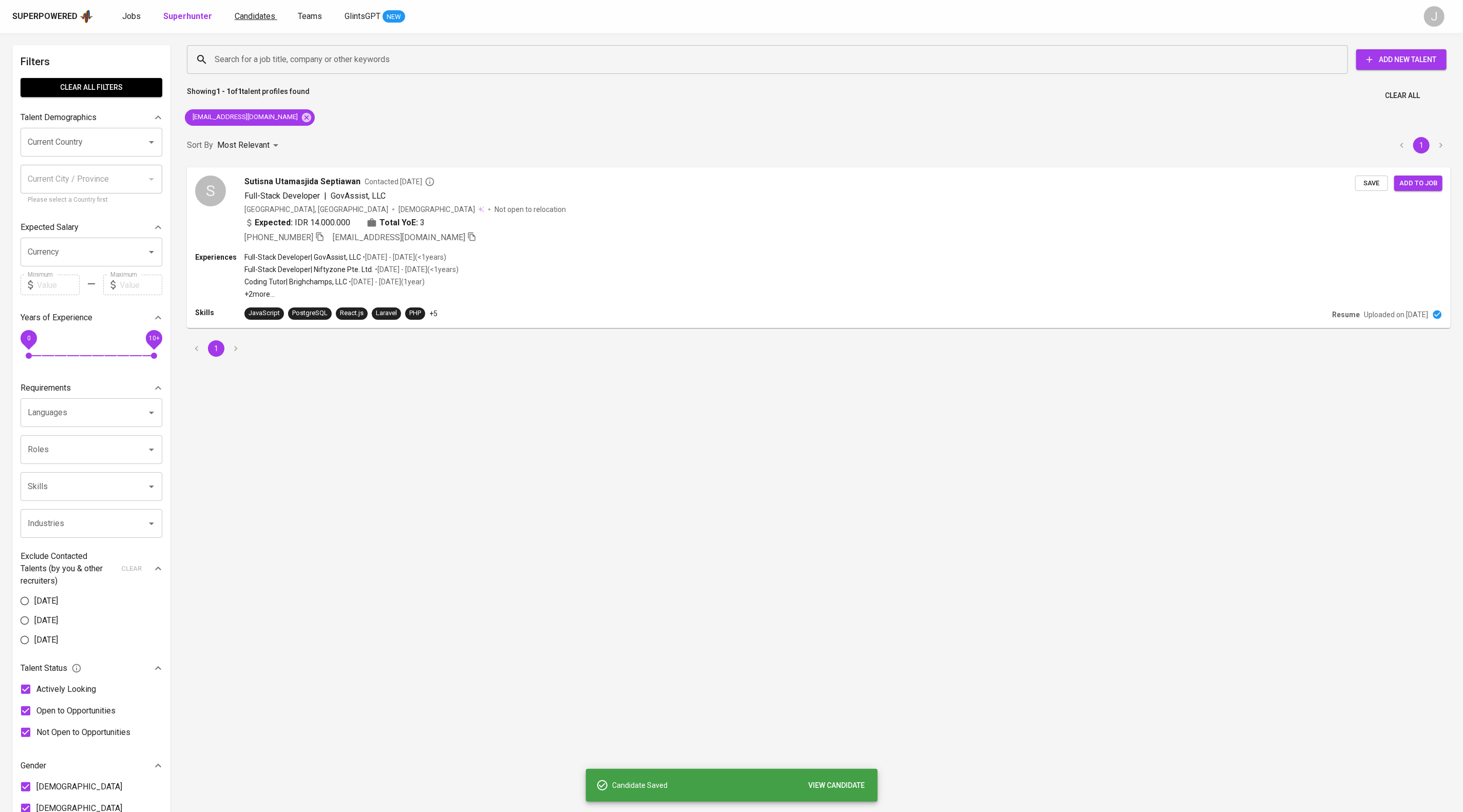
click at [275, 16] on span "Candidates" at bounding box center [255, 16] width 40 height 10
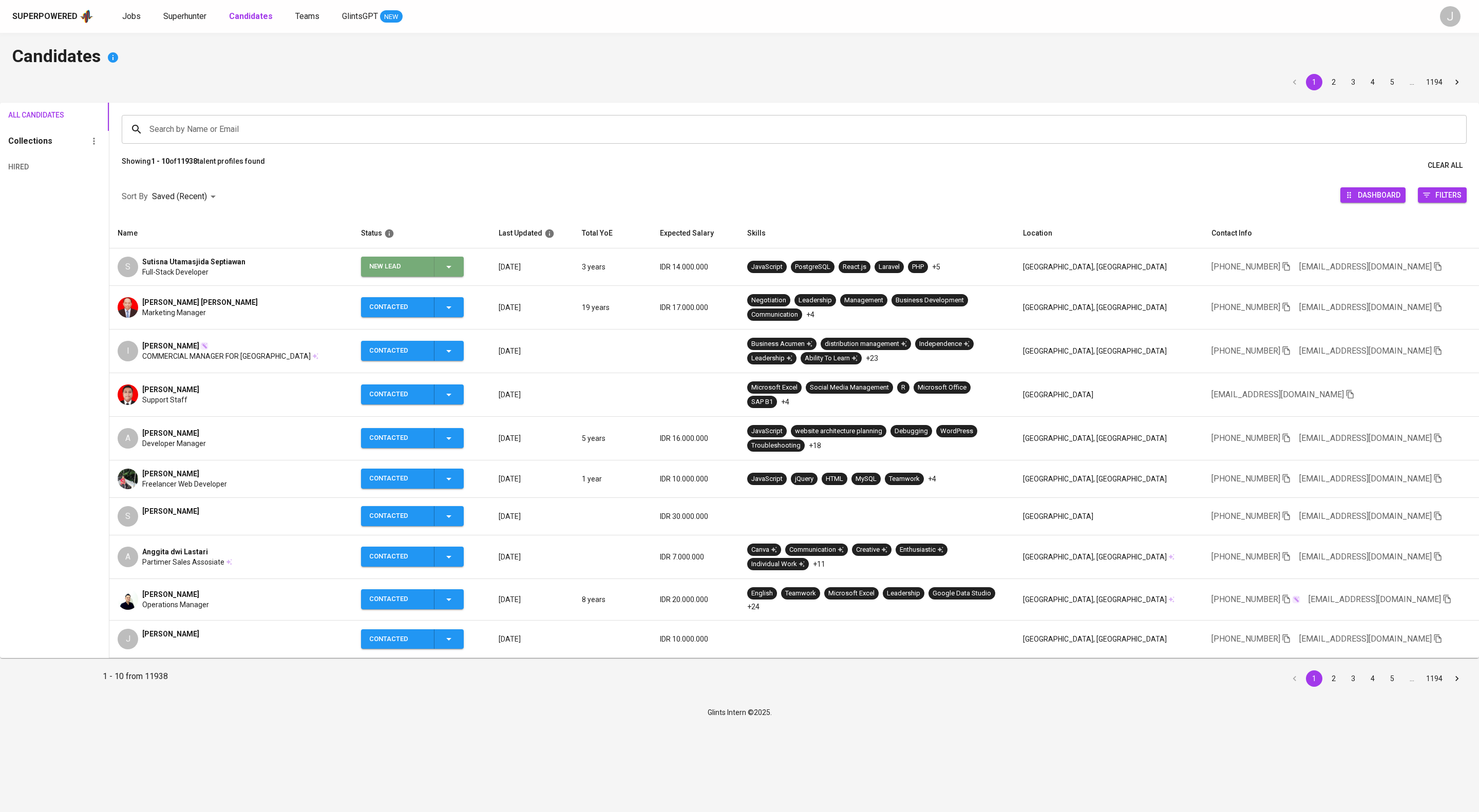
click at [455, 273] on icon "button" at bounding box center [448, 266] width 12 height 12
click at [206, 307] on div at bounding box center [740, 406] width 1479 height 812
click at [209, 277] on span "Full-Stack Developer" at bounding box center [175, 272] width 66 height 10
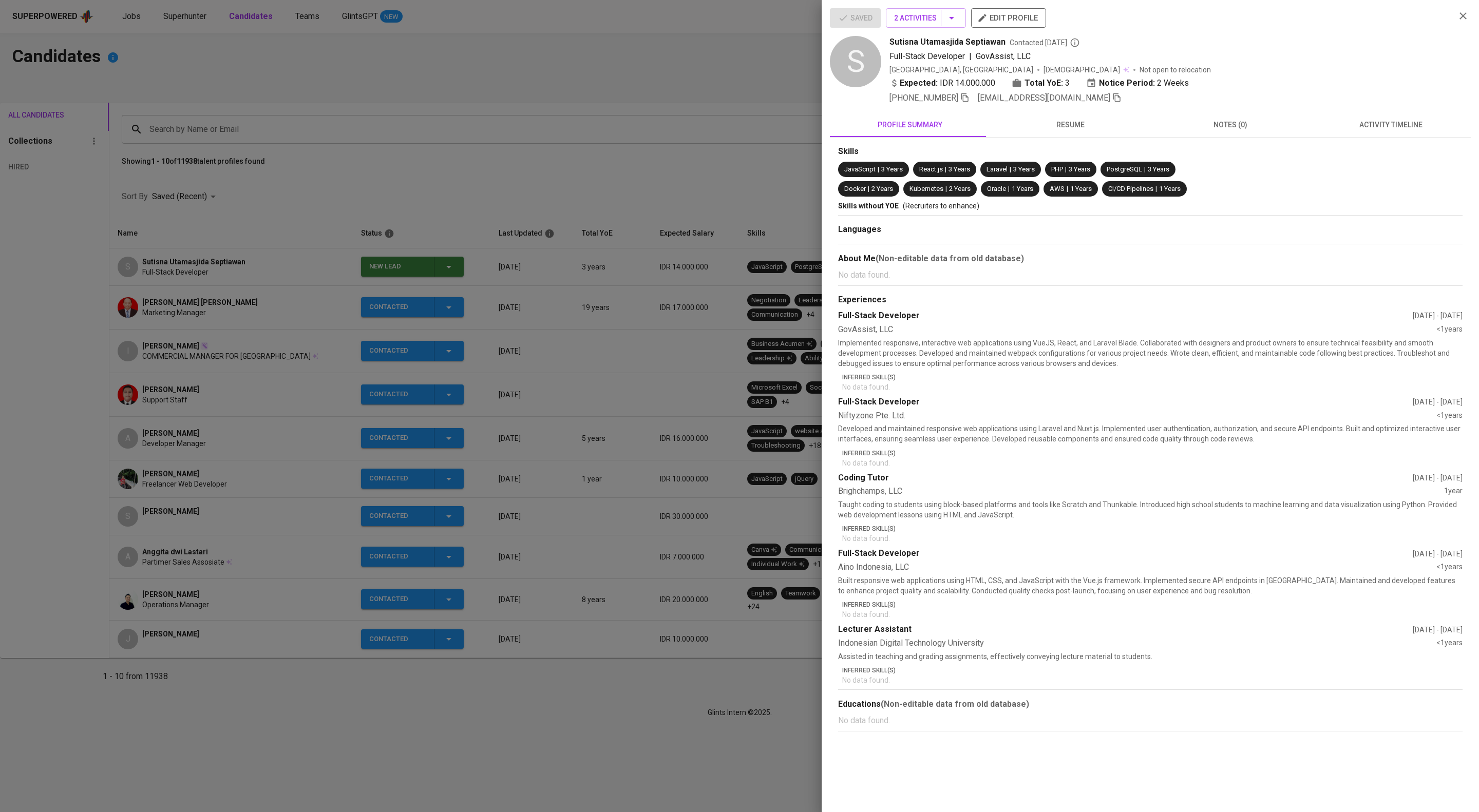
click at [1367, 131] on span "activity timeline" at bounding box center [1391, 125] width 148 height 13
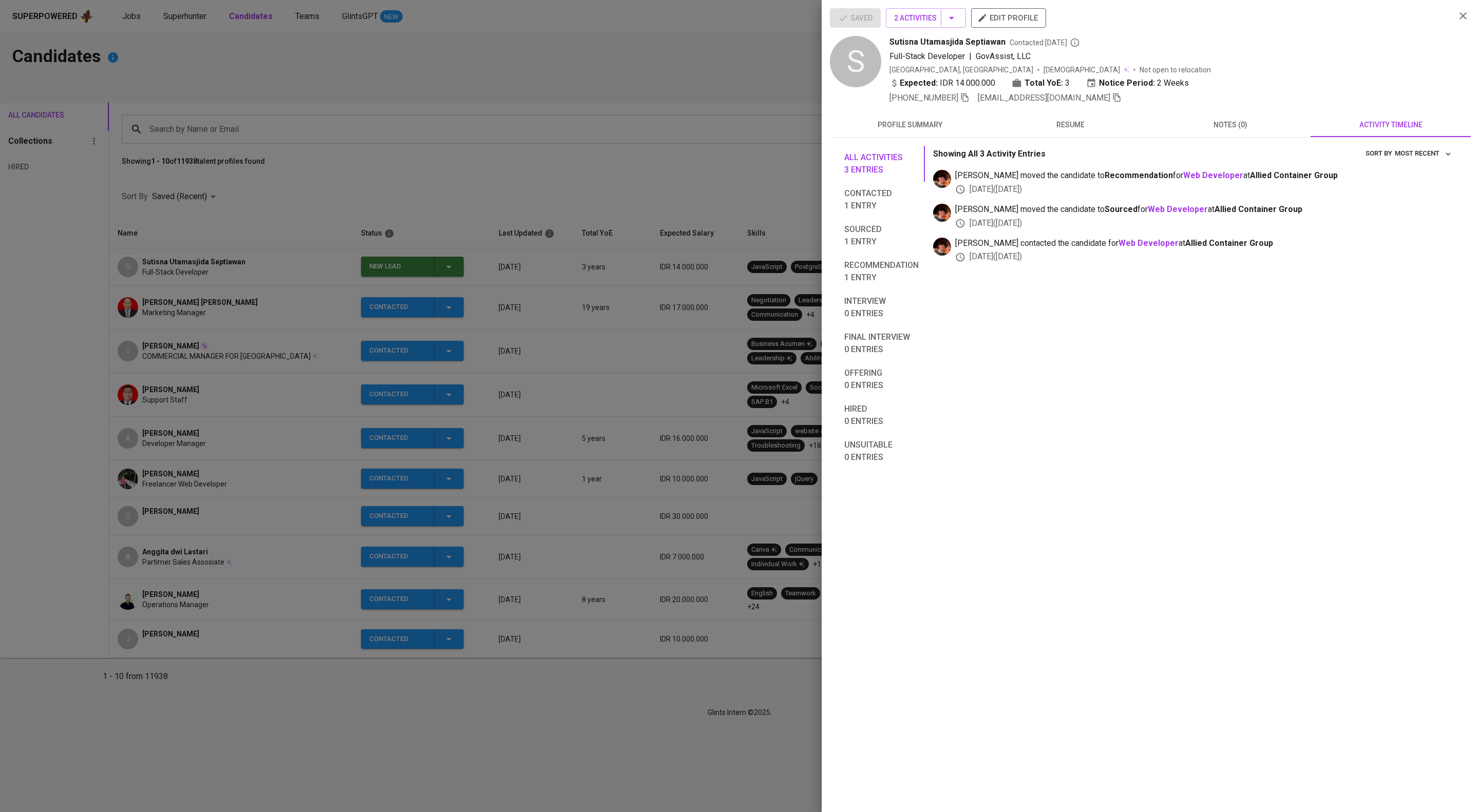
click at [538, 180] on div at bounding box center [740, 406] width 1479 height 812
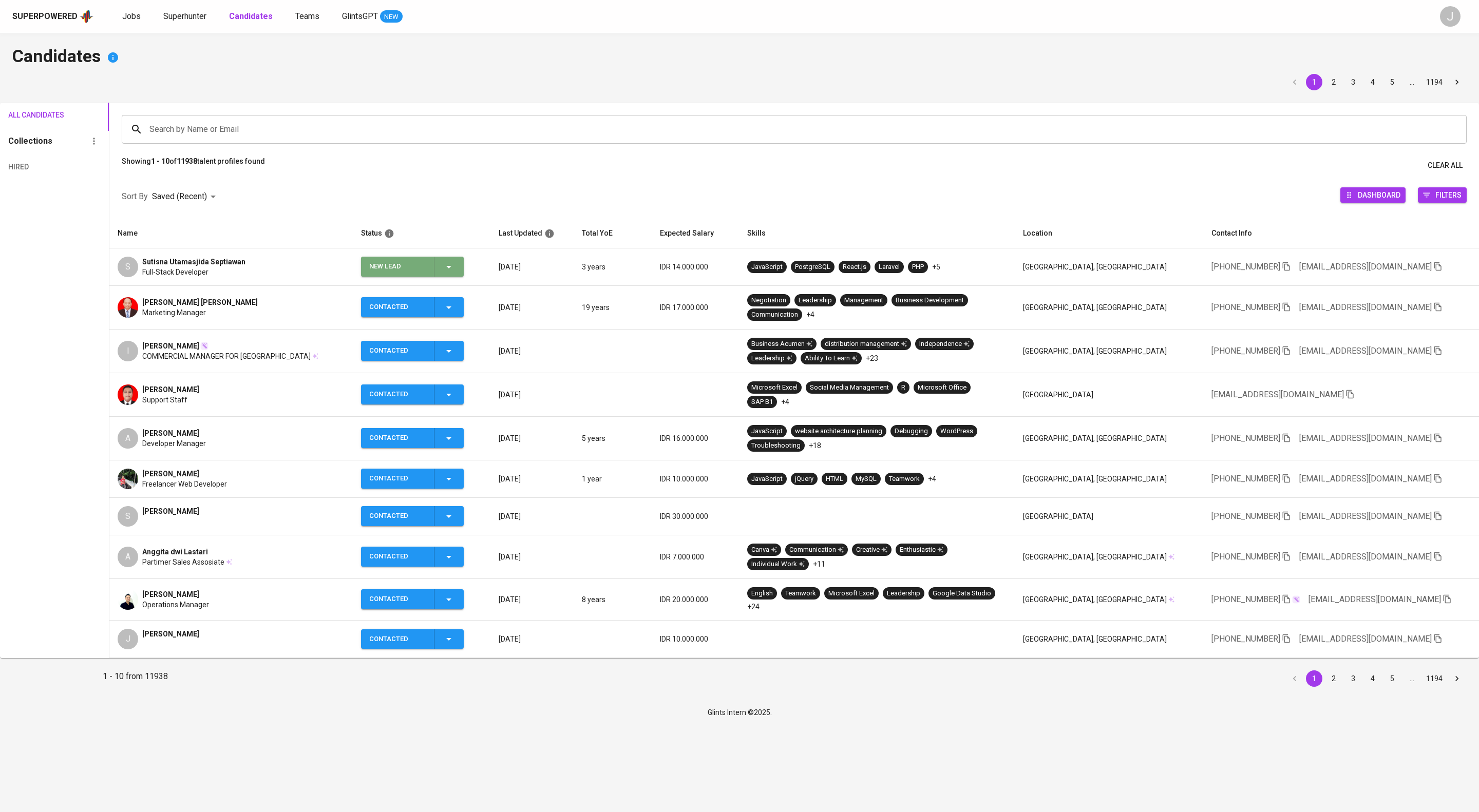
click at [455, 273] on icon "button" at bounding box center [448, 266] width 12 height 12
click at [406, 341] on li "Contacted" at bounding box center [432, 332] width 102 height 19
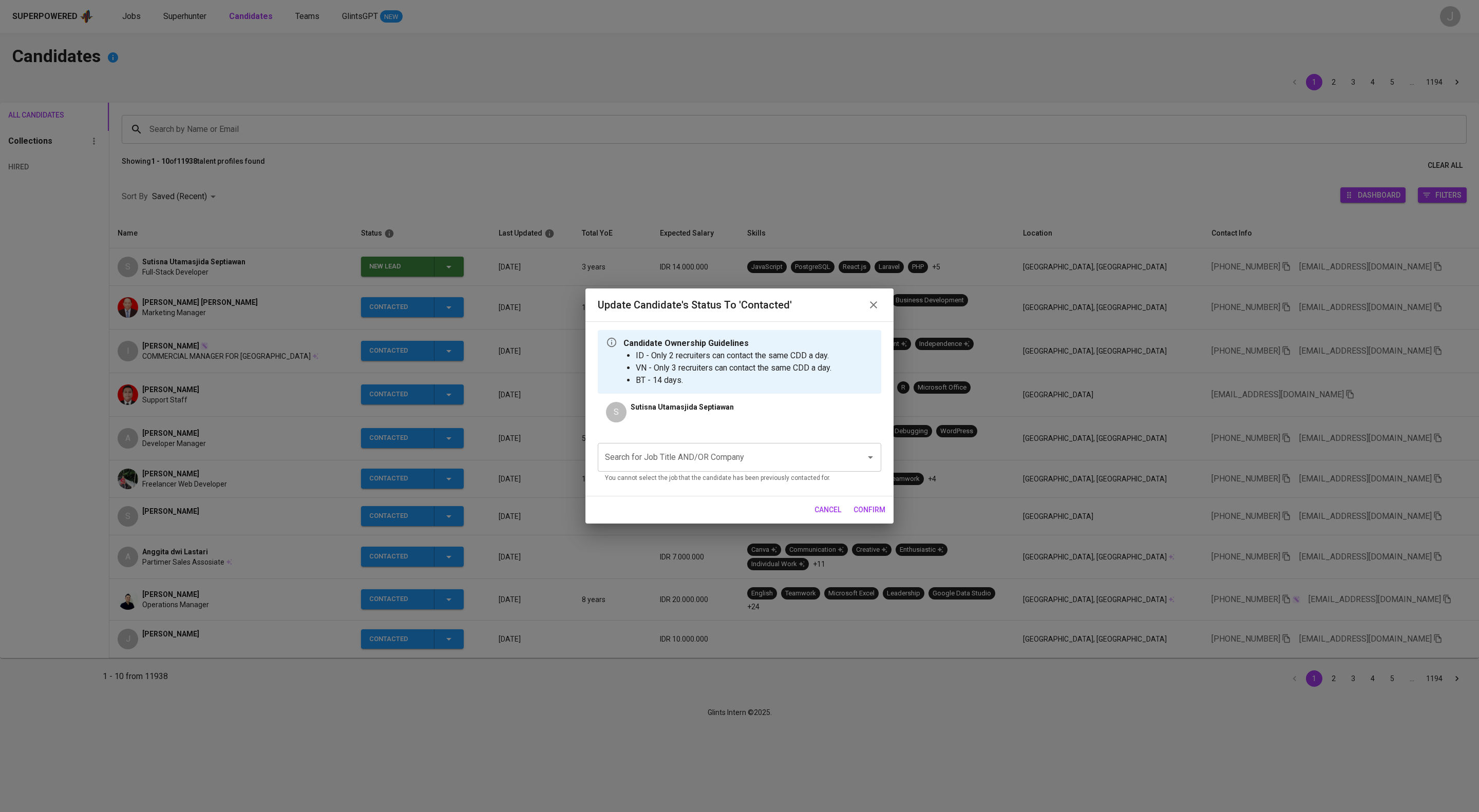
click at [704, 472] on div "Search for Job Title AND/OR Company" at bounding box center [740, 457] width 284 height 29
click at [713, 467] on input "Search for Job Title AND/OR Company" at bounding box center [725, 457] width 245 height 19
type input "aia"
click at [709, 467] on input "Search for Job Title AND/OR Company" at bounding box center [725, 457] width 245 height 19
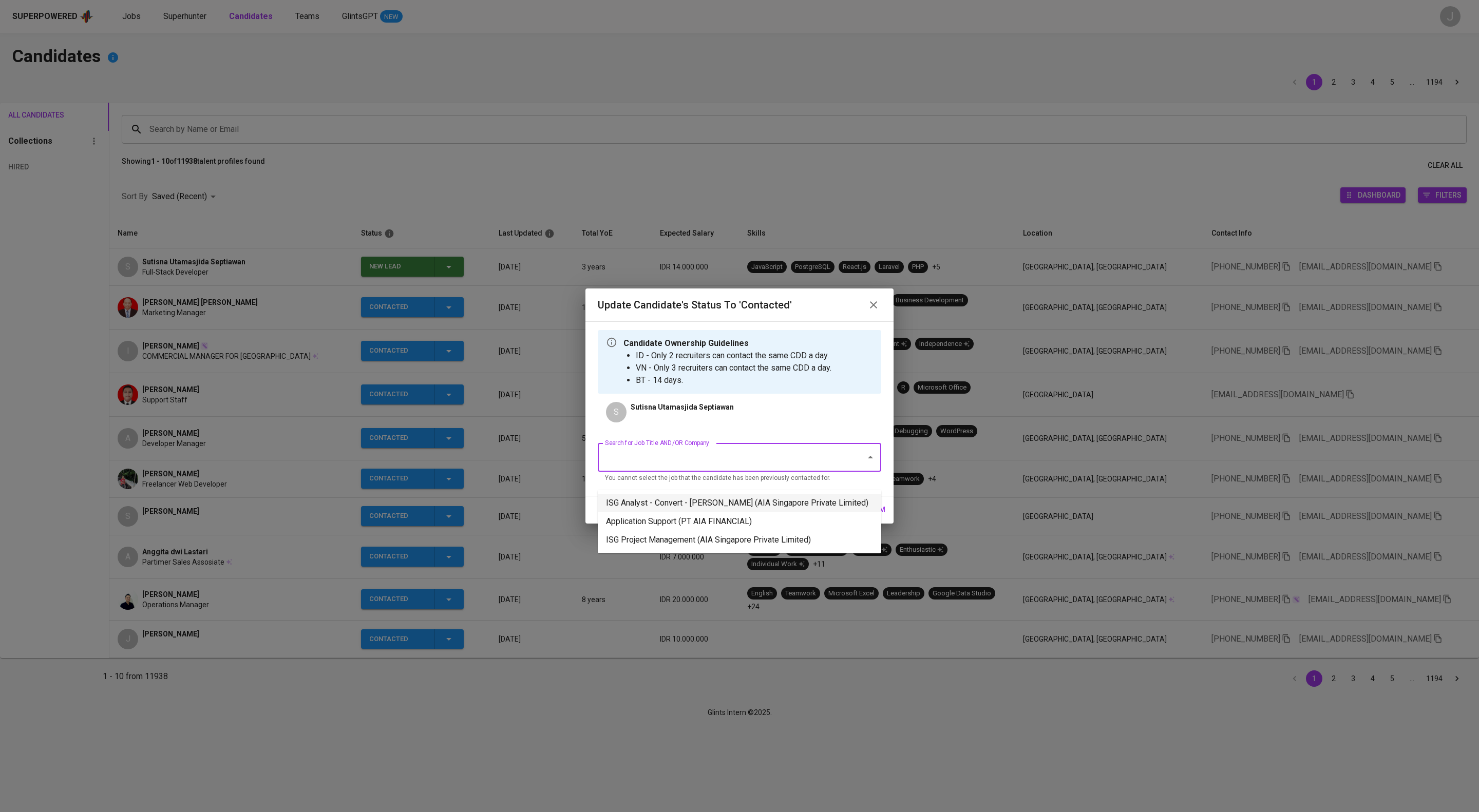
click at [692, 506] on li "ISG Analyst - Convert - Irfan Cahya Sokacana (AIA Singapore Private Limited)" at bounding box center [740, 503] width 284 height 19
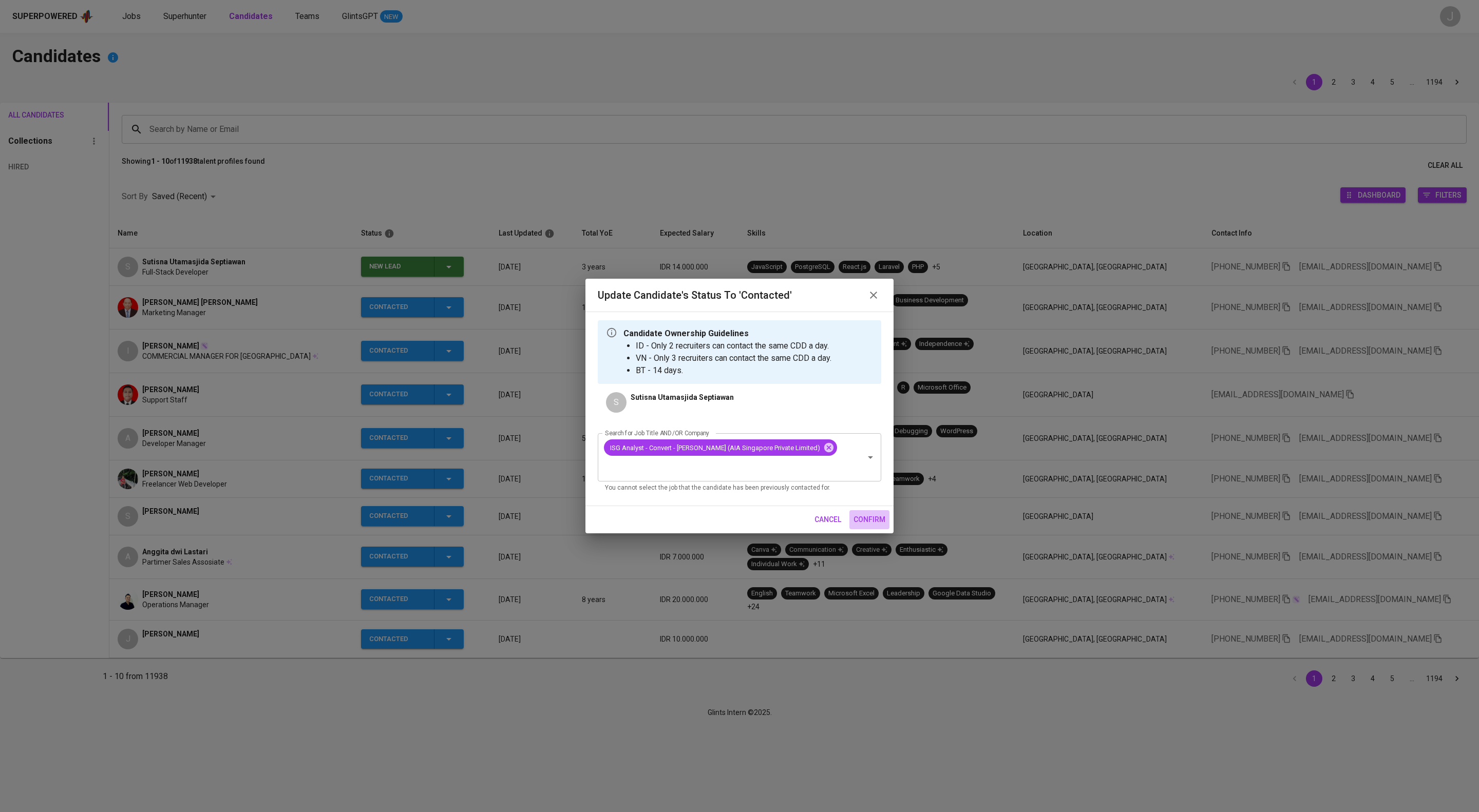
click at [850, 529] on button "confirm" at bounding box center [869, 520] width 40 height 19
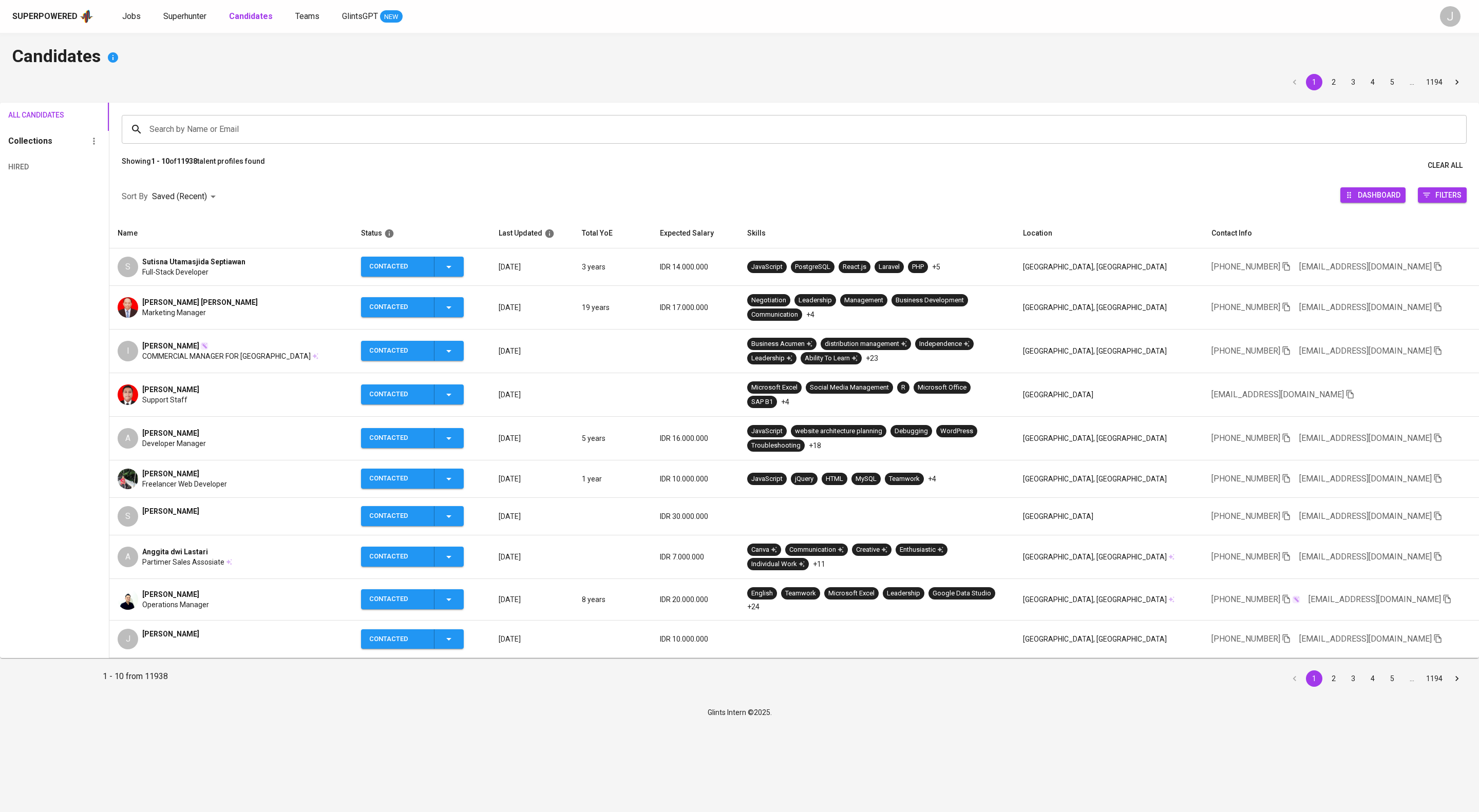
click at [286, 277] on div "S Sutisna Utamasjida Septiawan Full-Stack Developer" at bounding box center [231, 267] width 227 height 20
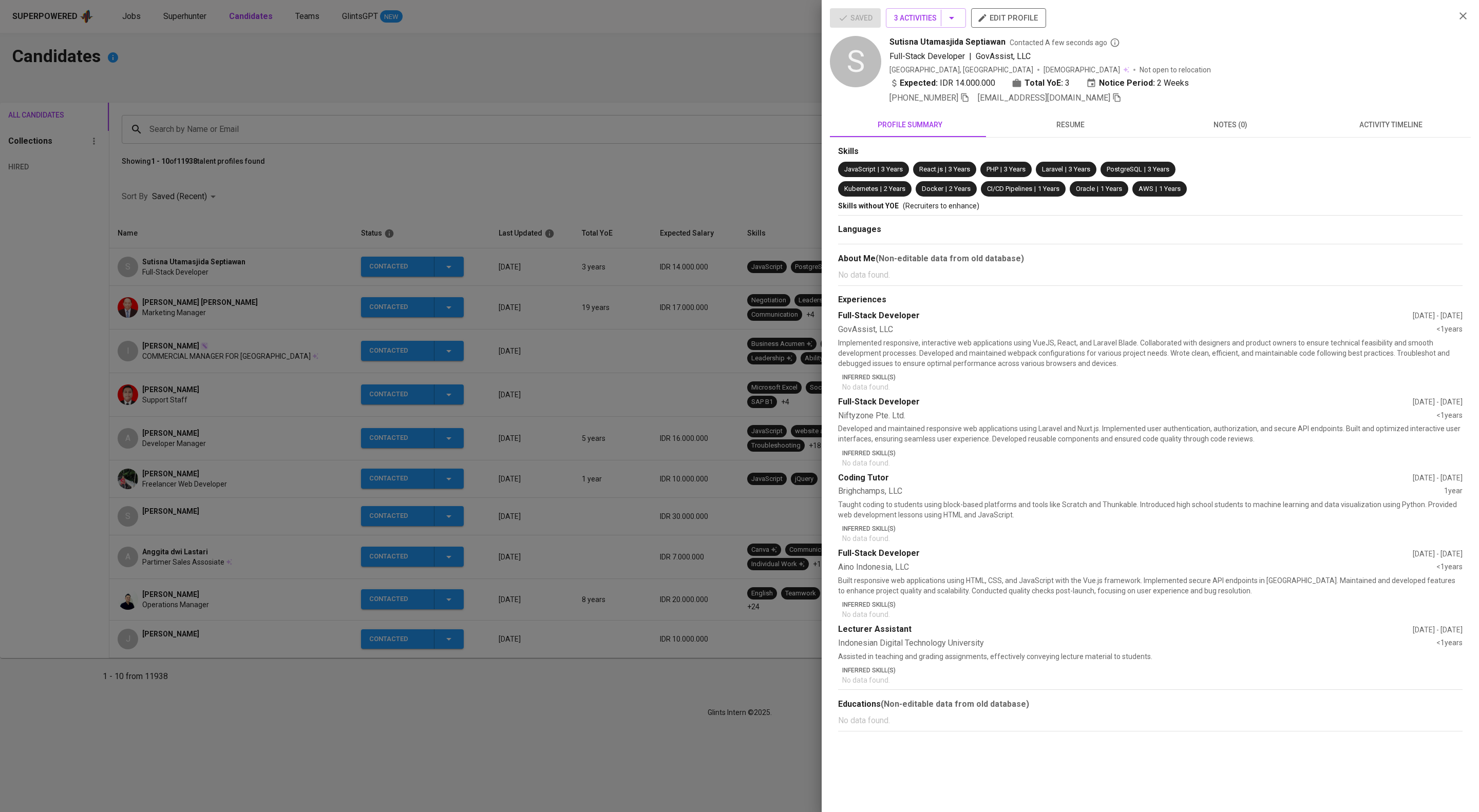
click at [1381, 137] on button "activity timeline" at bounding box center [1391, 125] width 160 height 25
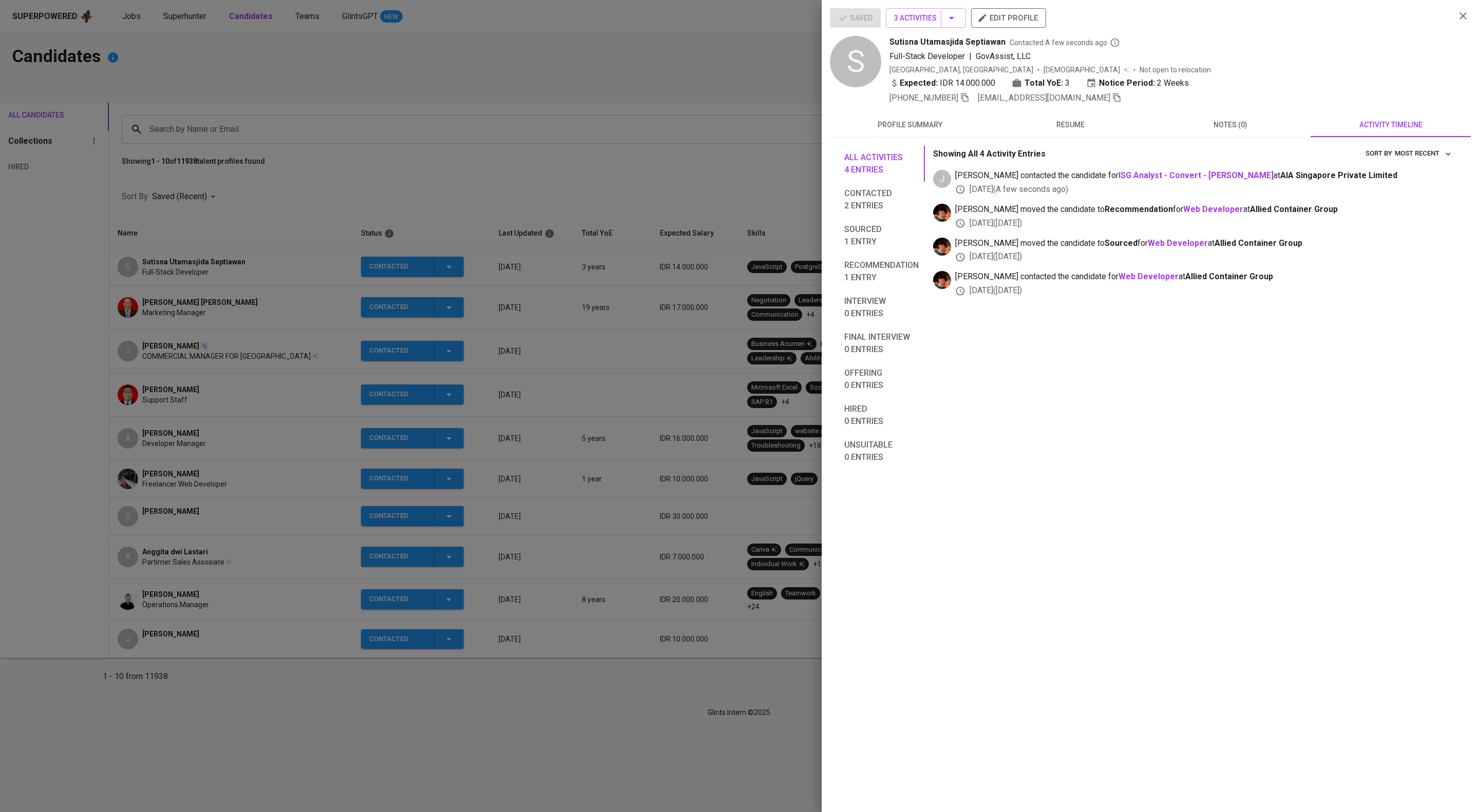
click at [740, 355] on div at bounding box center [740, 406] width 1479 height 812
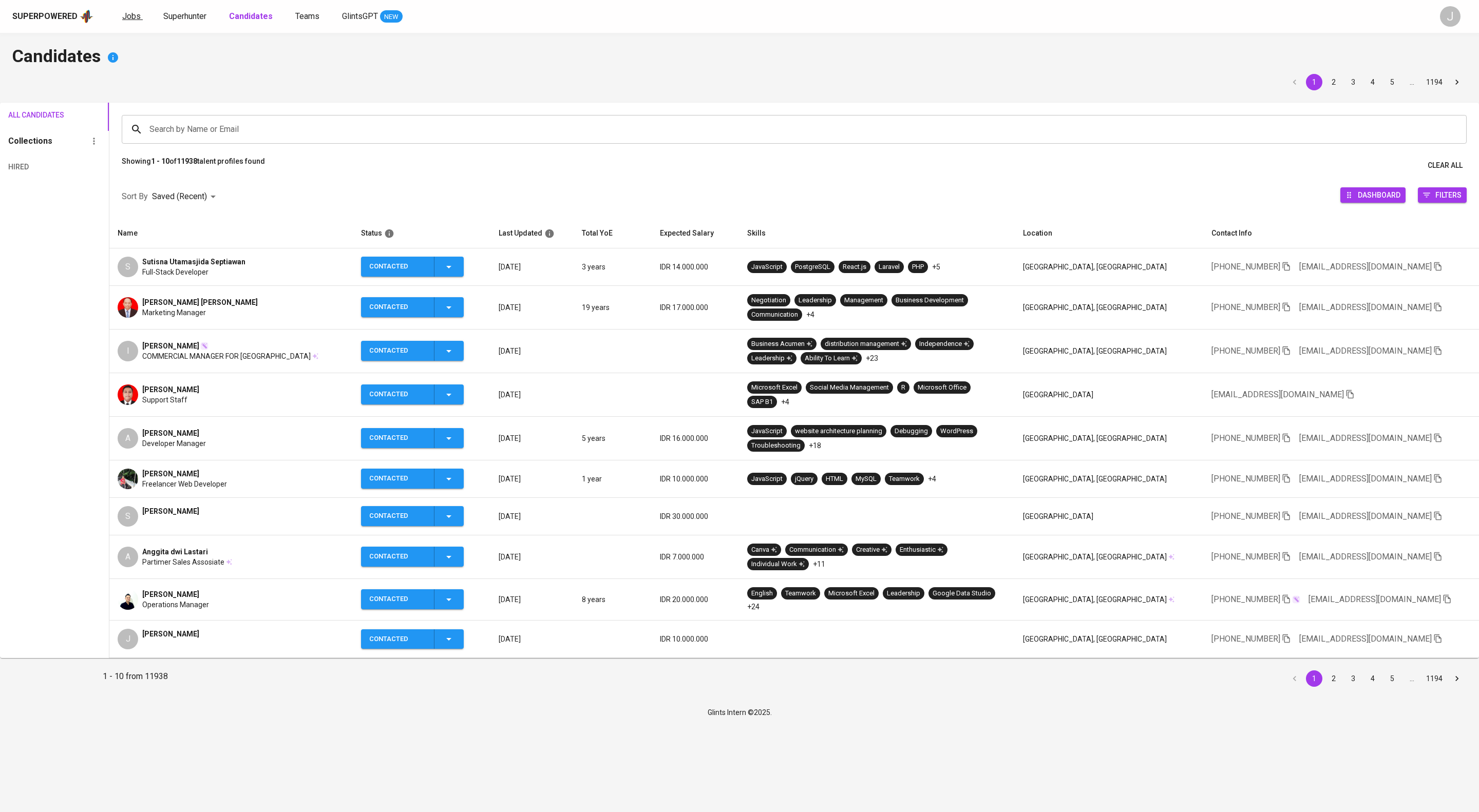
click at [141, 15] on span "Jobs" at bounding box center [131, 16] width 19 height 10
